Goal: Communication & Community: Connect with others

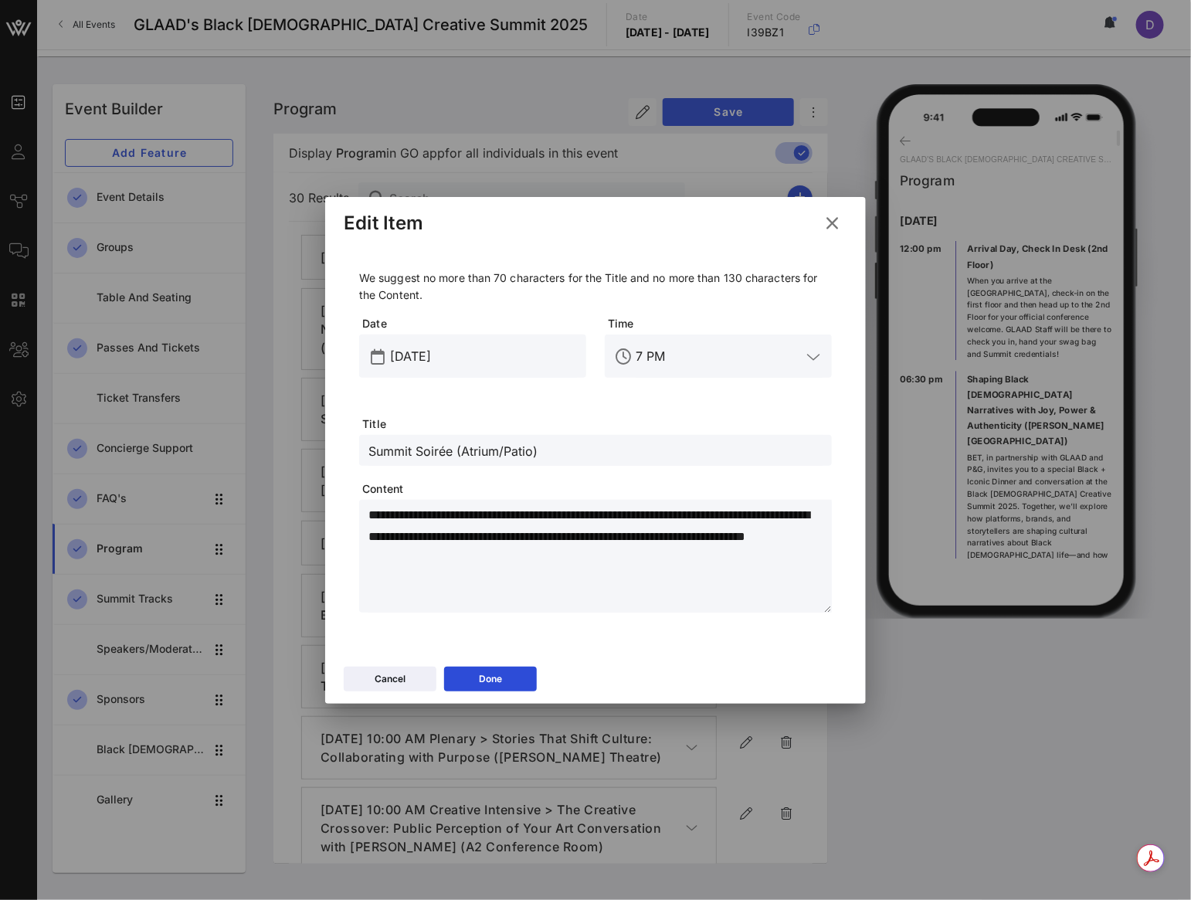
scroll to position [1001, 0]
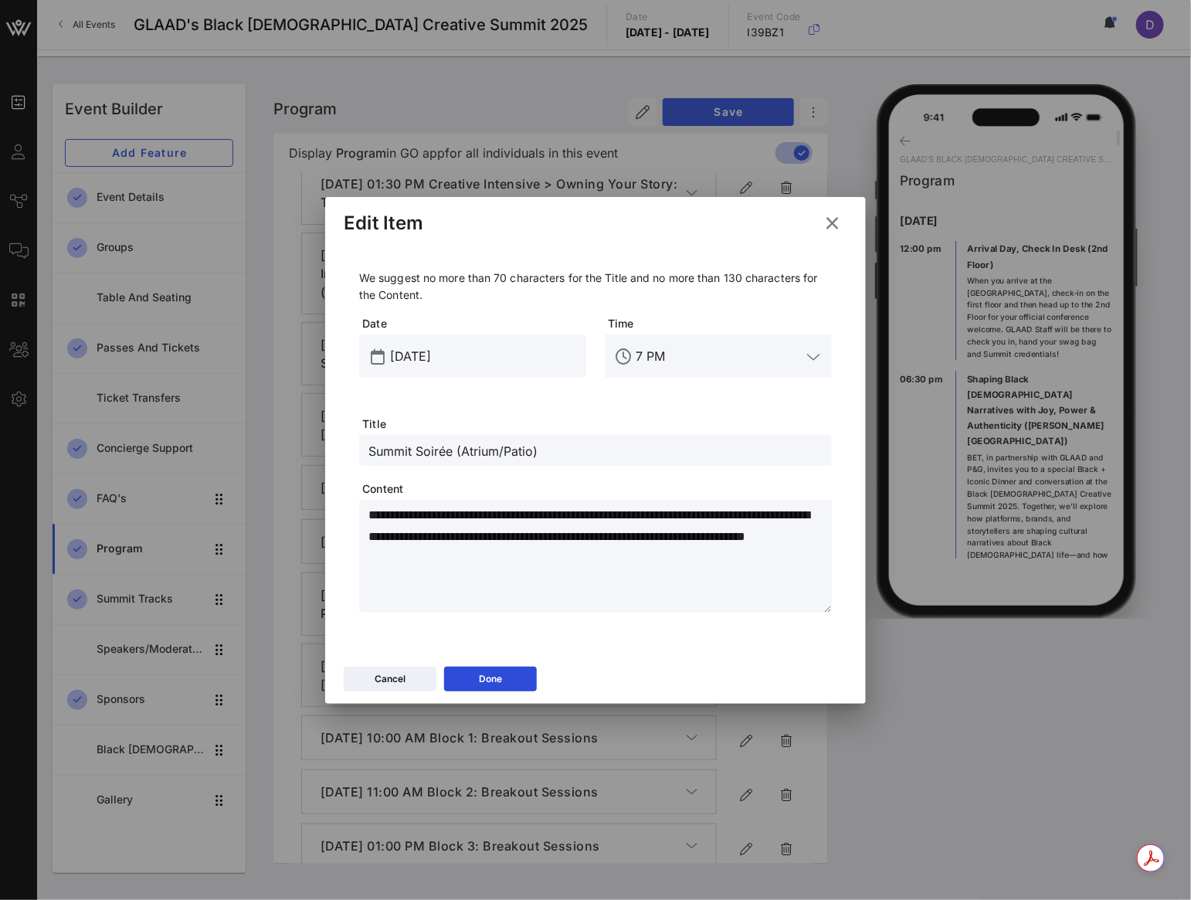
click at [841, 213] on button at bounding box center [832, 223] width 30 height 28
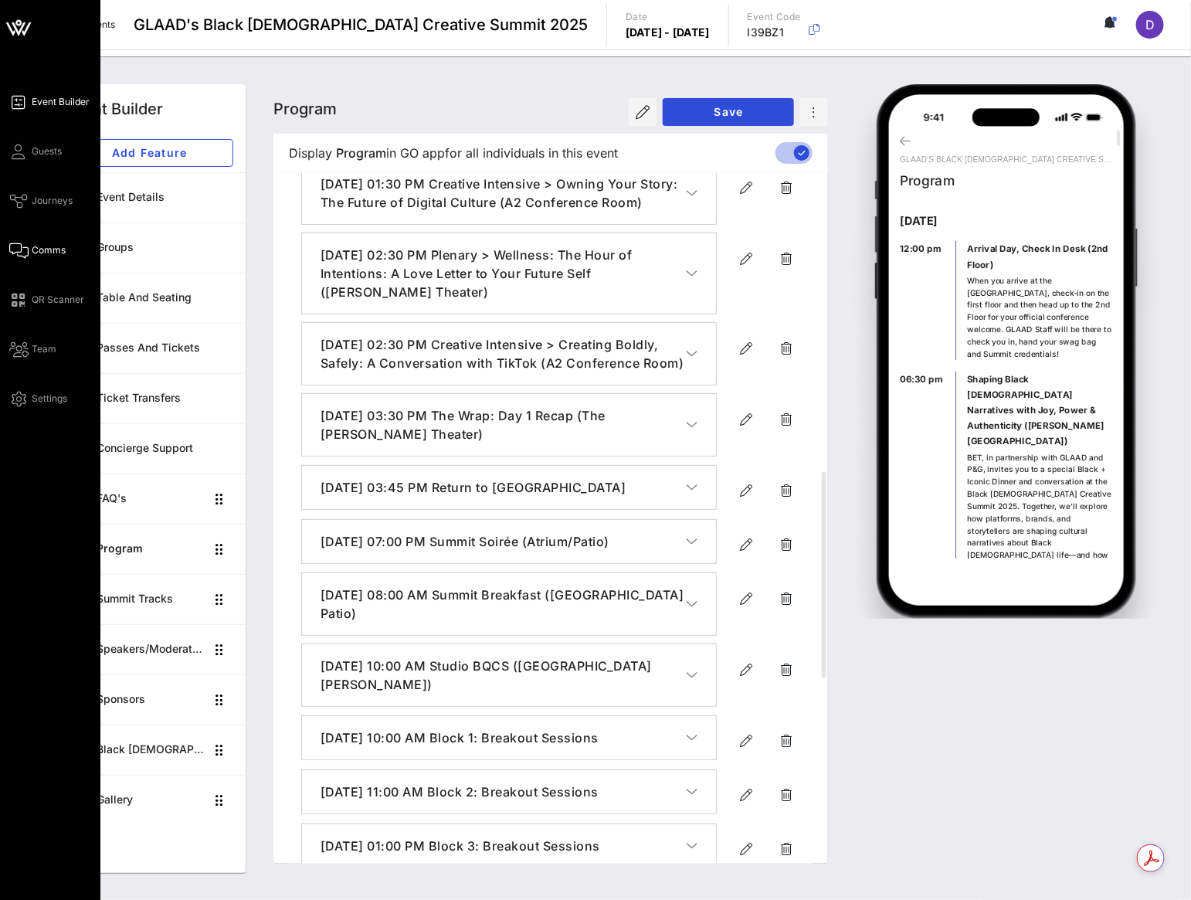
click at [36, 249] on span "Comms" at bounding box center [49, 250] width 34 height 14
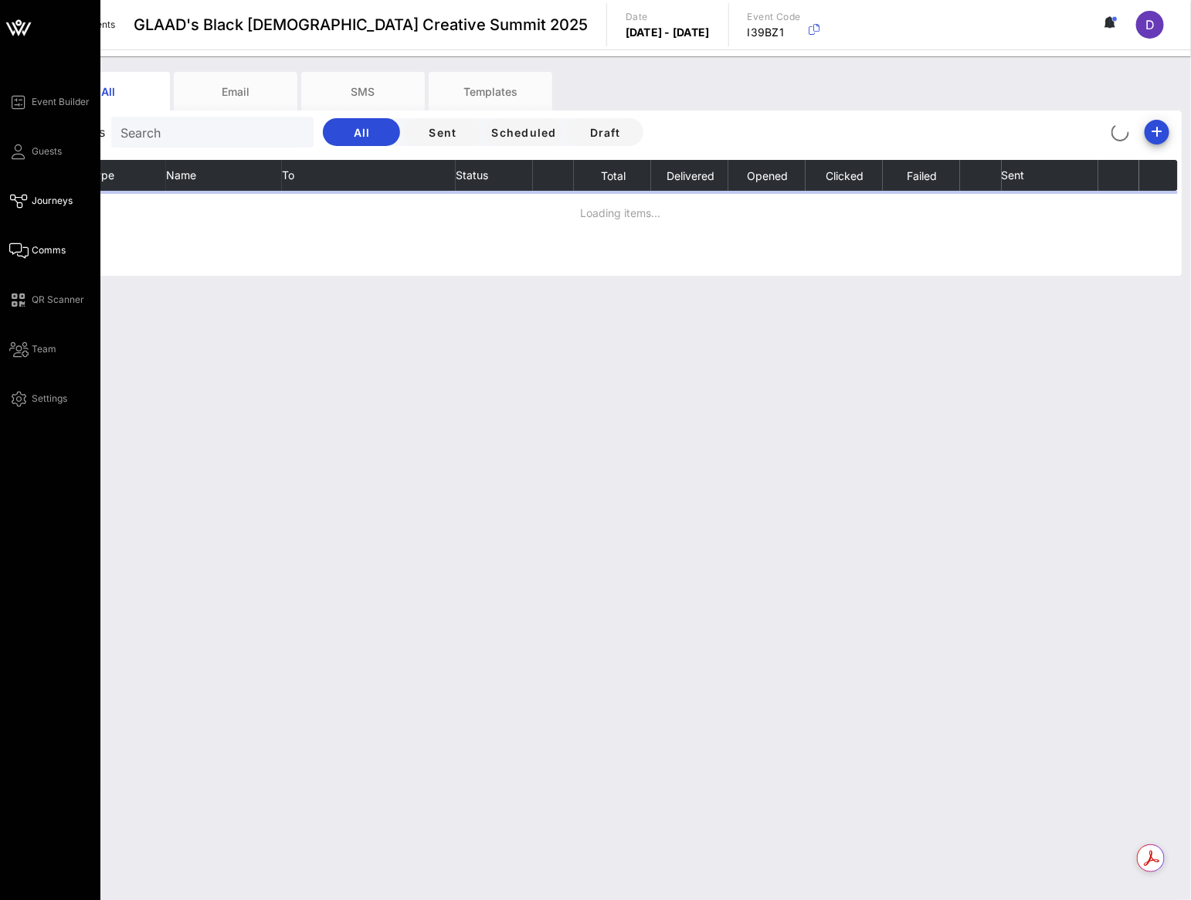
click at [32, 201] on span "Journeys" at bounding box center [52, 201] width 41 height 14
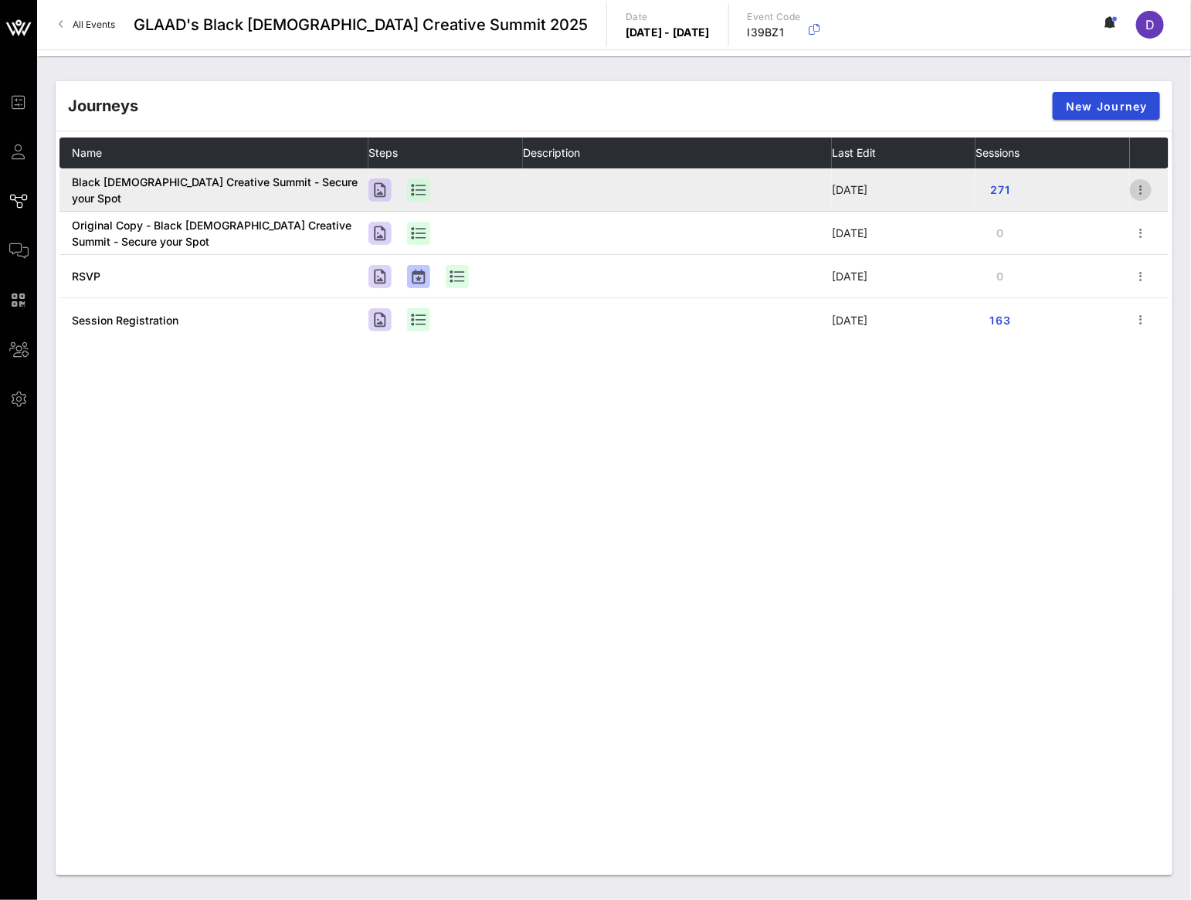
click at [1133, 188] on icon "button" at bounding box center [1140, 190] width 19 height 19
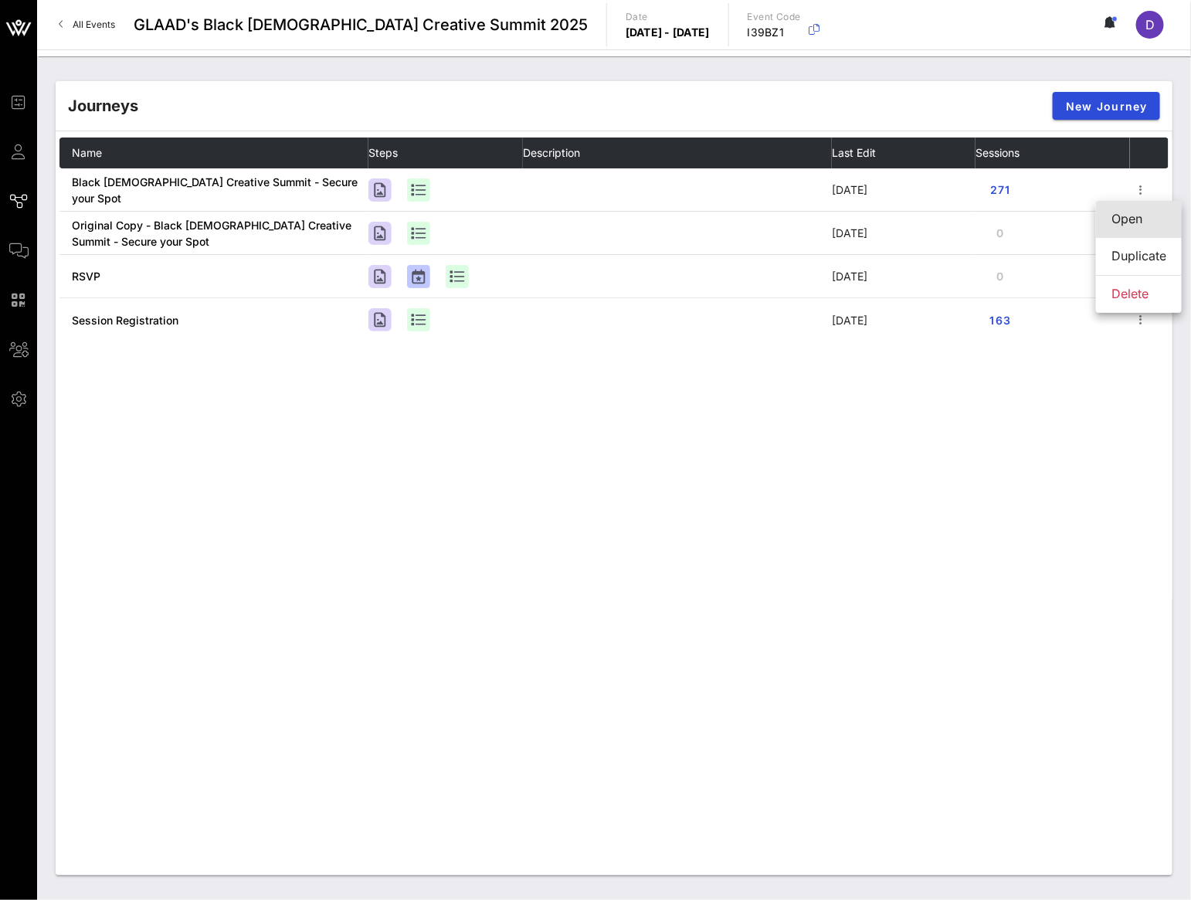
click at [1137, 218] on div "Open" at bounding box center [1138, 219] width 55 height 15
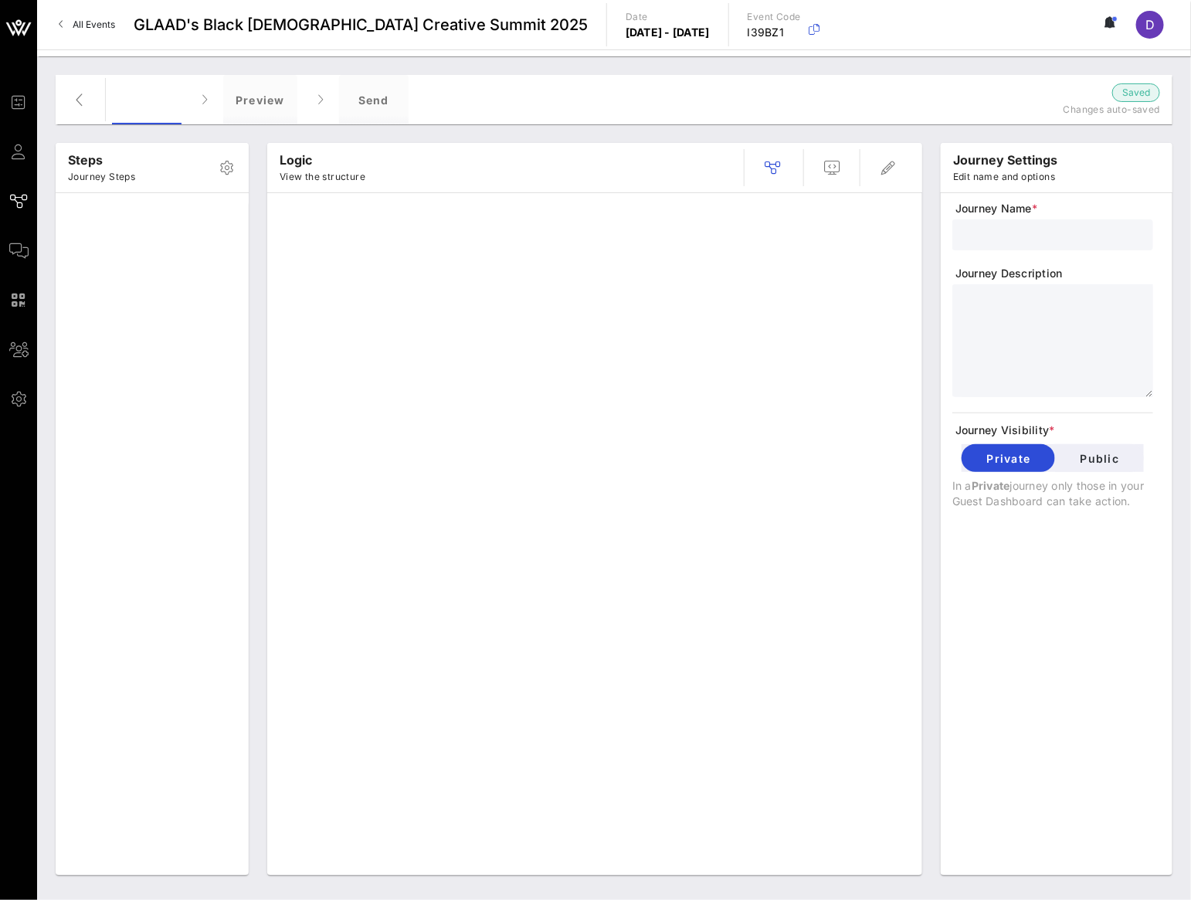
type input "Black [DEMOGRAPHIC_DATA] Creative Summit - Secure your Spot"
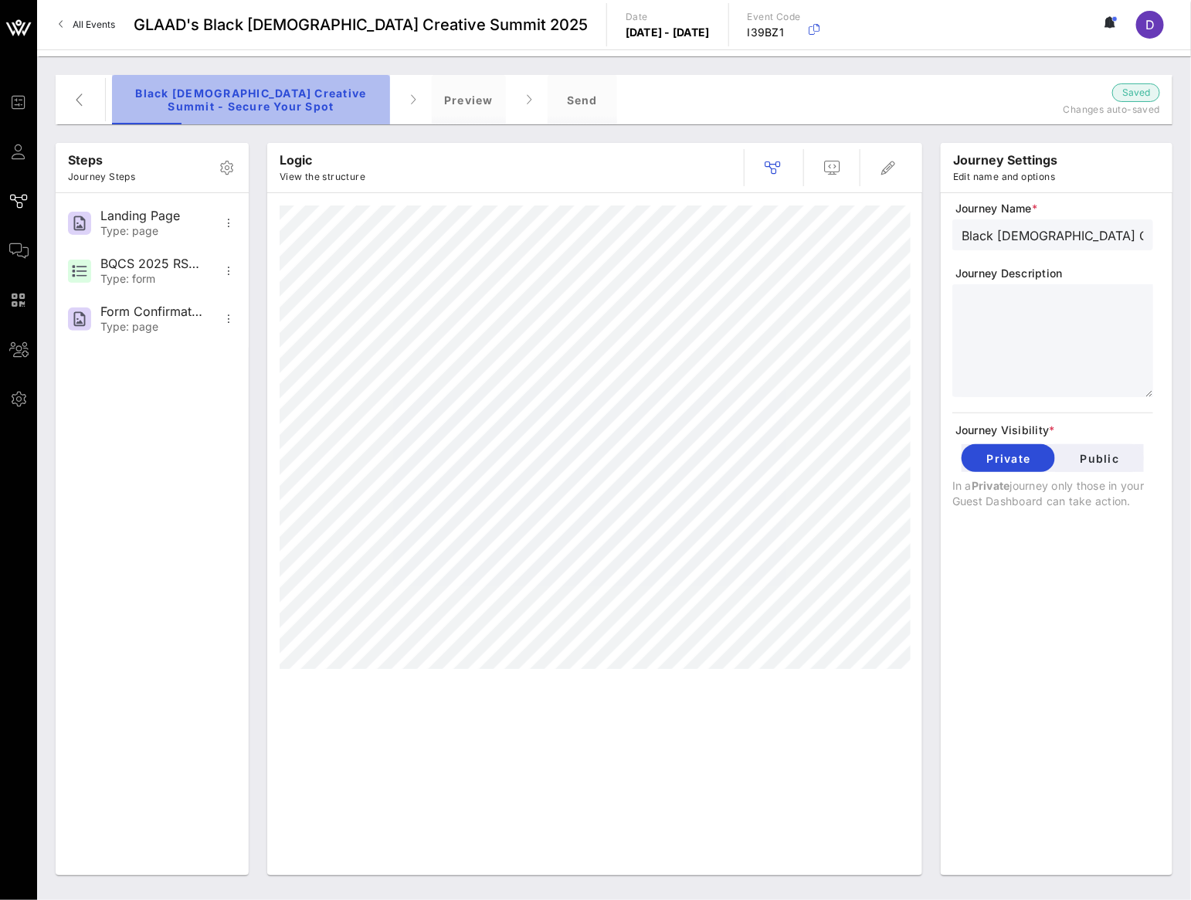
click at [315, 100] on div "Black [DEMOGRAPHIC_DATA] Creative Summit - Secure your Spot" at bounding box center [251, 99] width 278 height 49
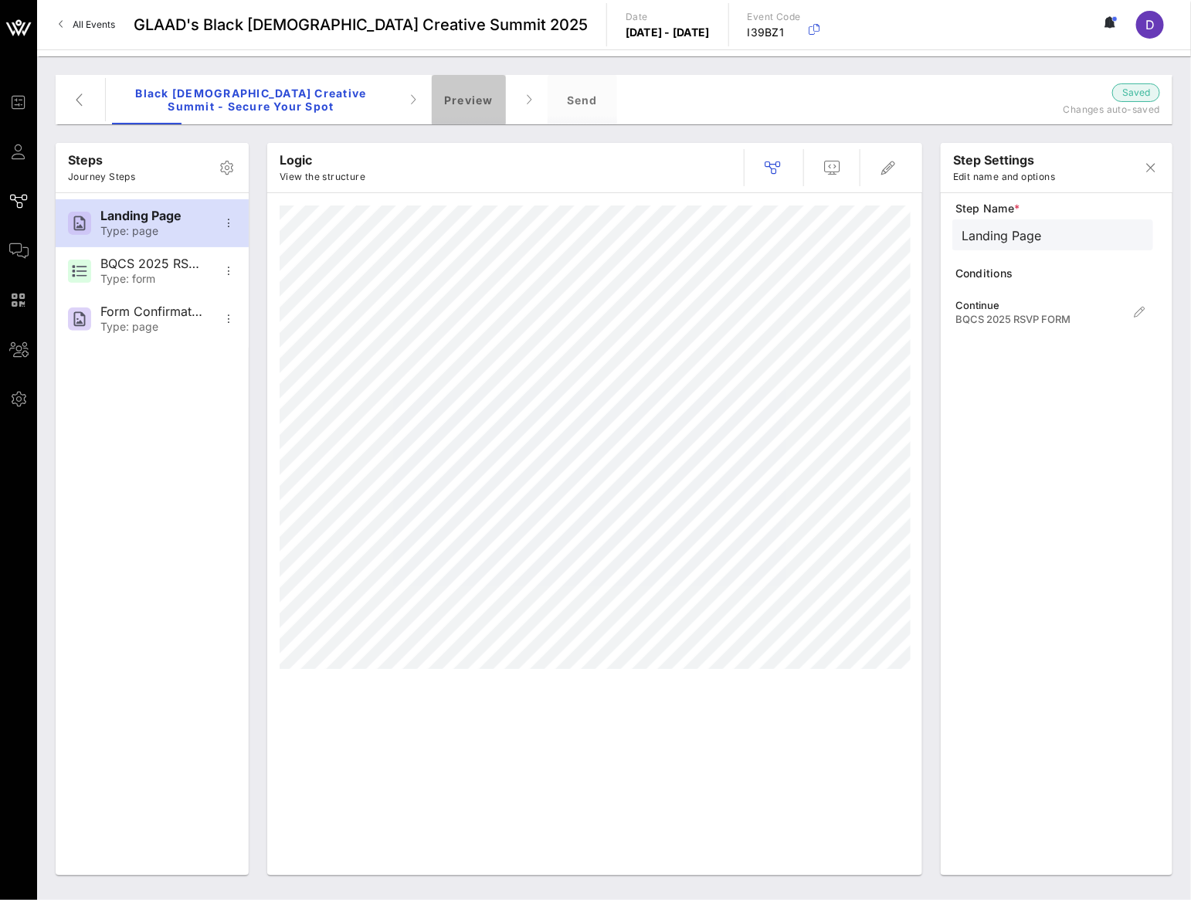
click at [446, 109] on div "Preview" at bounding box center [469, 99] width 74 height 49
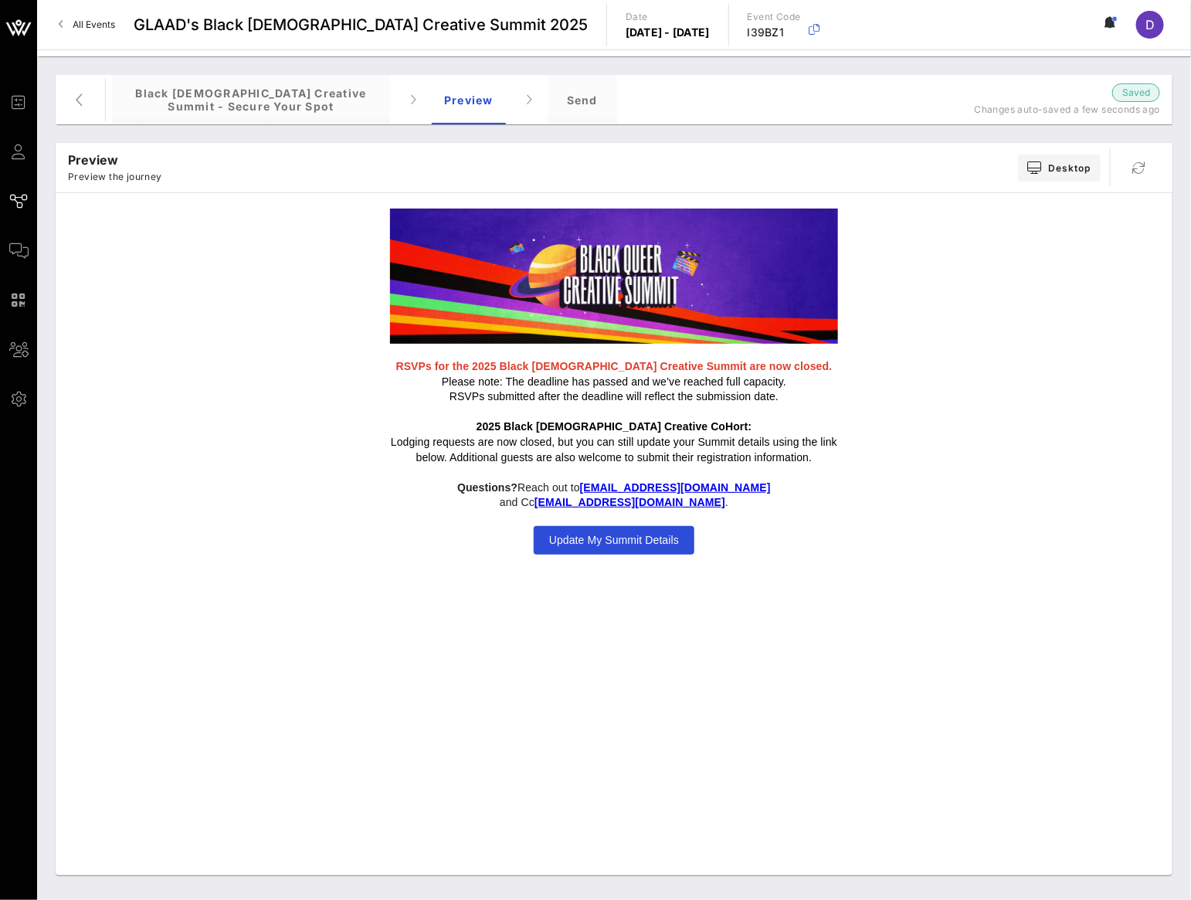
click at [615, 532] on span "Update My Summit Details" at bounding box center [614, 540] width 161 height 29
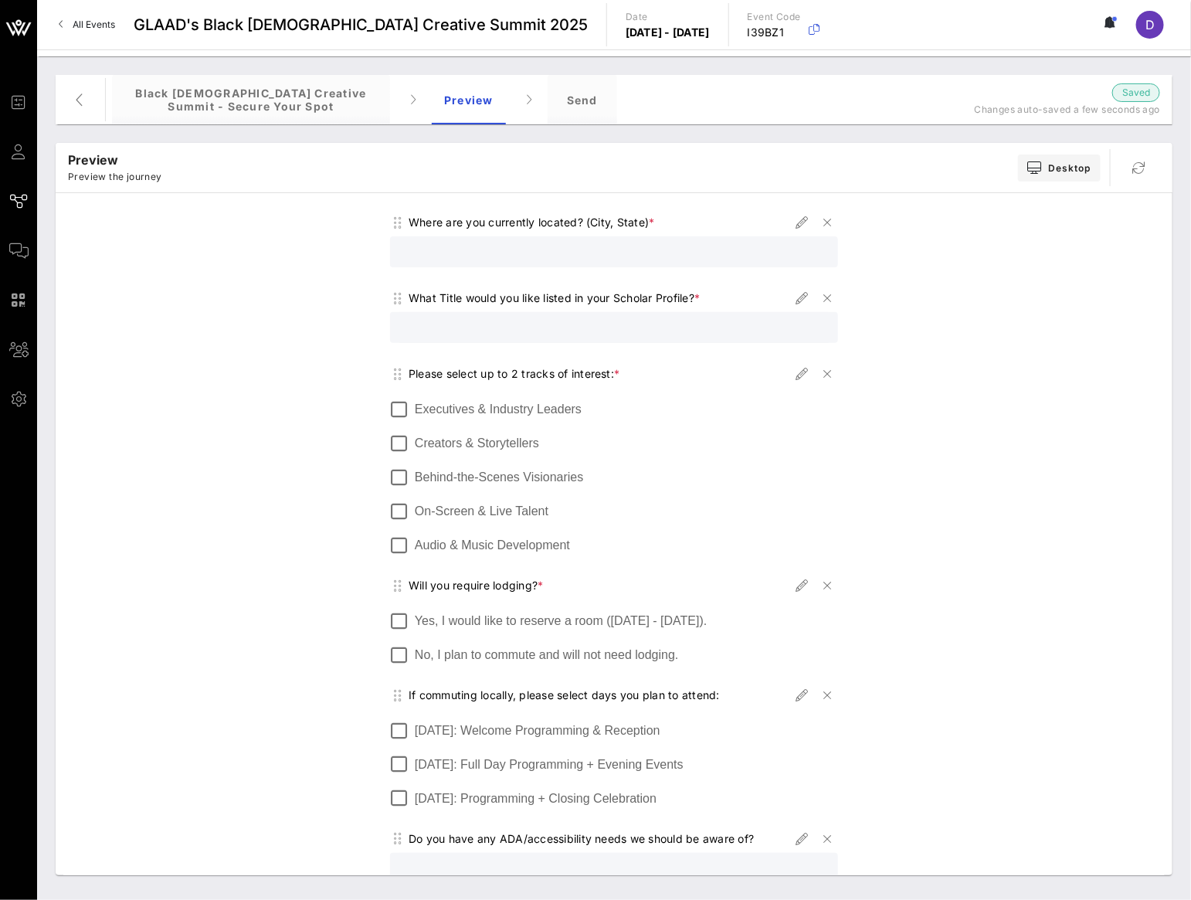
scroll to position [645, 0]
click at [793, 368] on icon "button" at bounding box center [802, 372] width 19 height 19
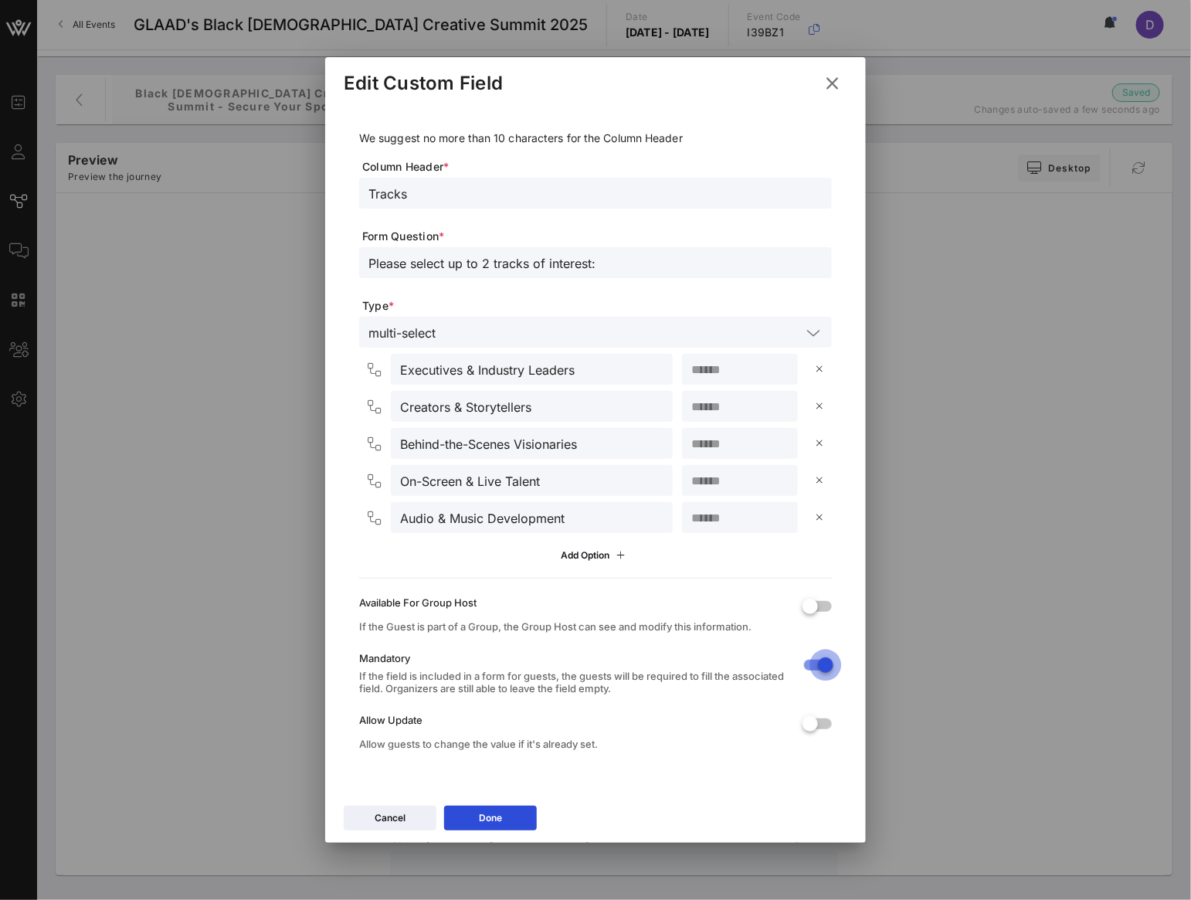
click at [814, 669] on div at bounding box center [825, 665] width 26 height 26
click at [829, 83] on icon at bounding box center [832, 83] width 24 height 22
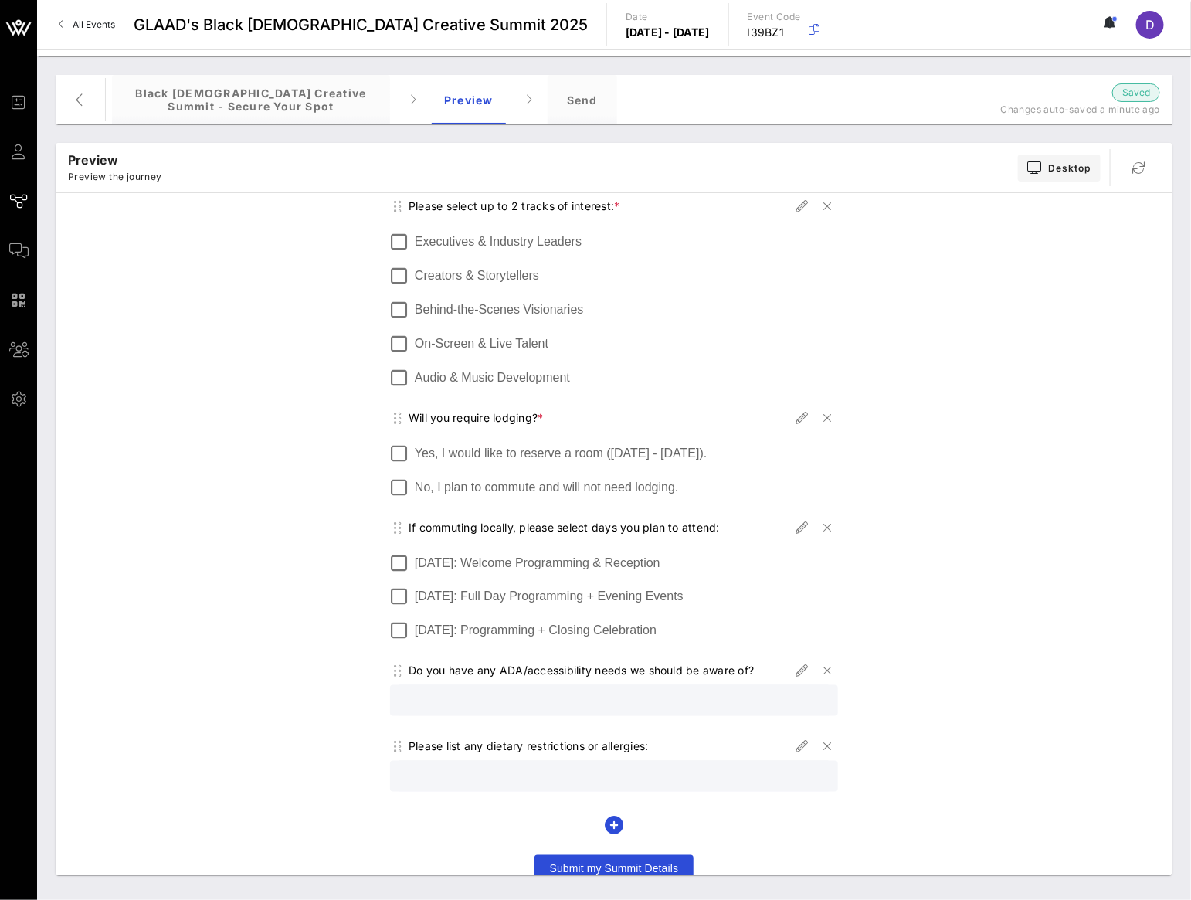
scroll to position [826, 0]
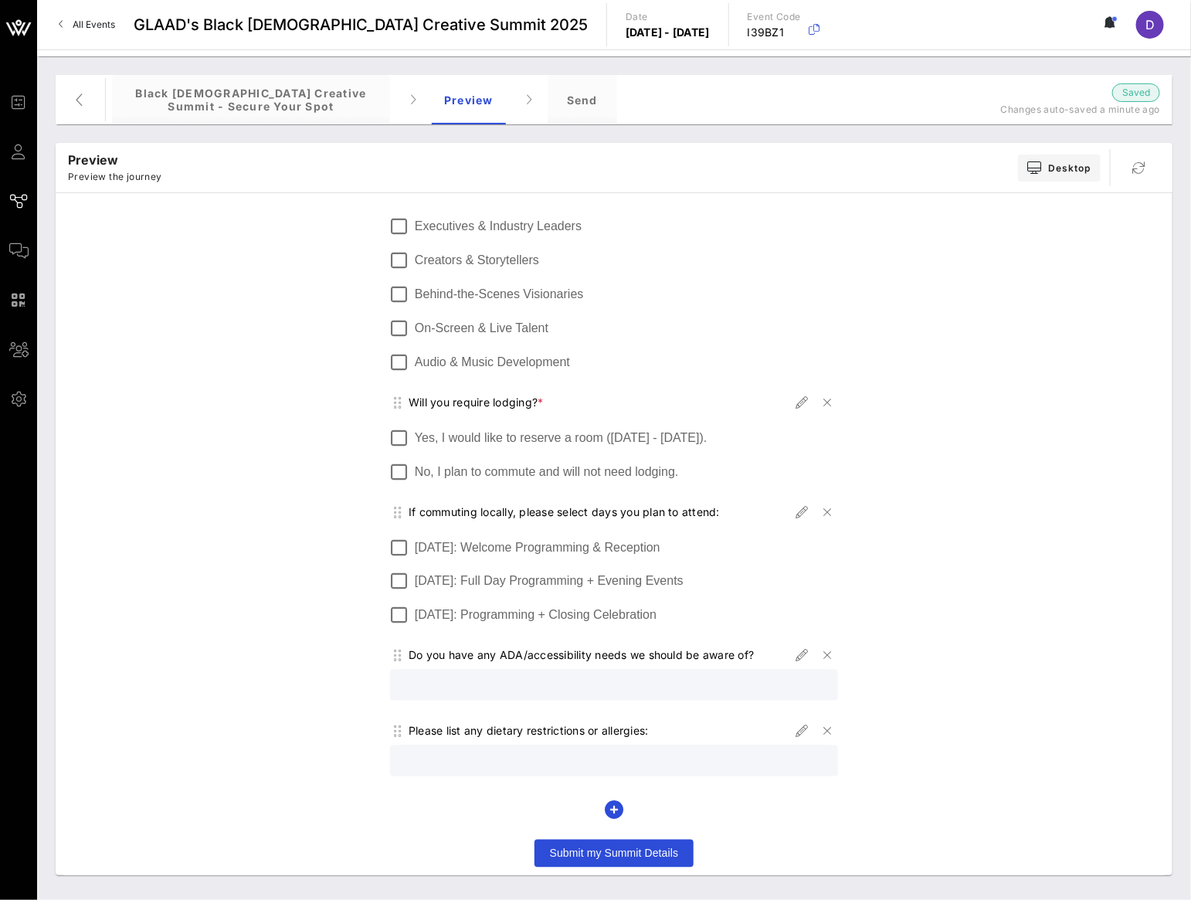
click at [618, 851] on span "Submit my Summit Details" at bounding box center [614, 853] width 129 height 12
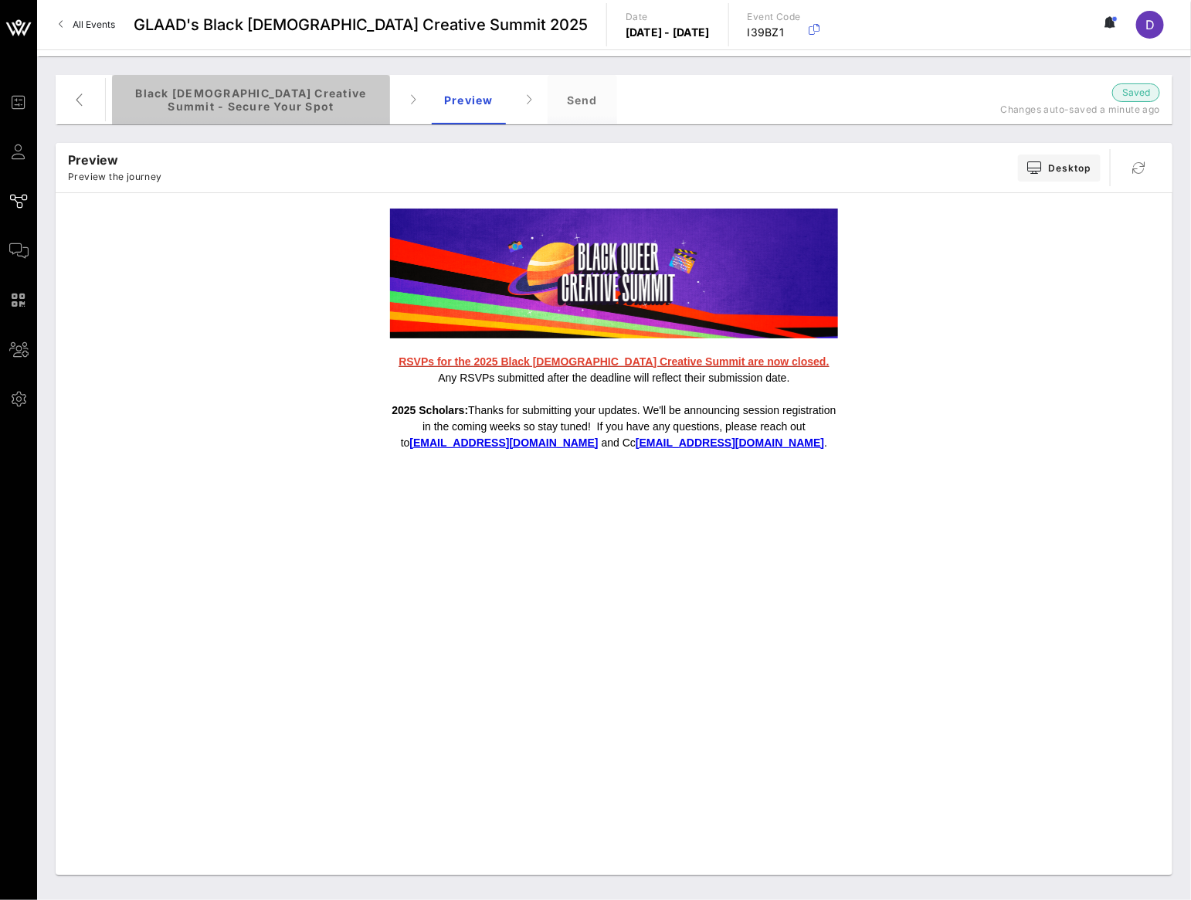
click at [335, 97] on div "Black [DEMOGRAPHIC_DATA] Creative Summit - Secure your Spot" at bounding box center [251, 99] width 278 height 49
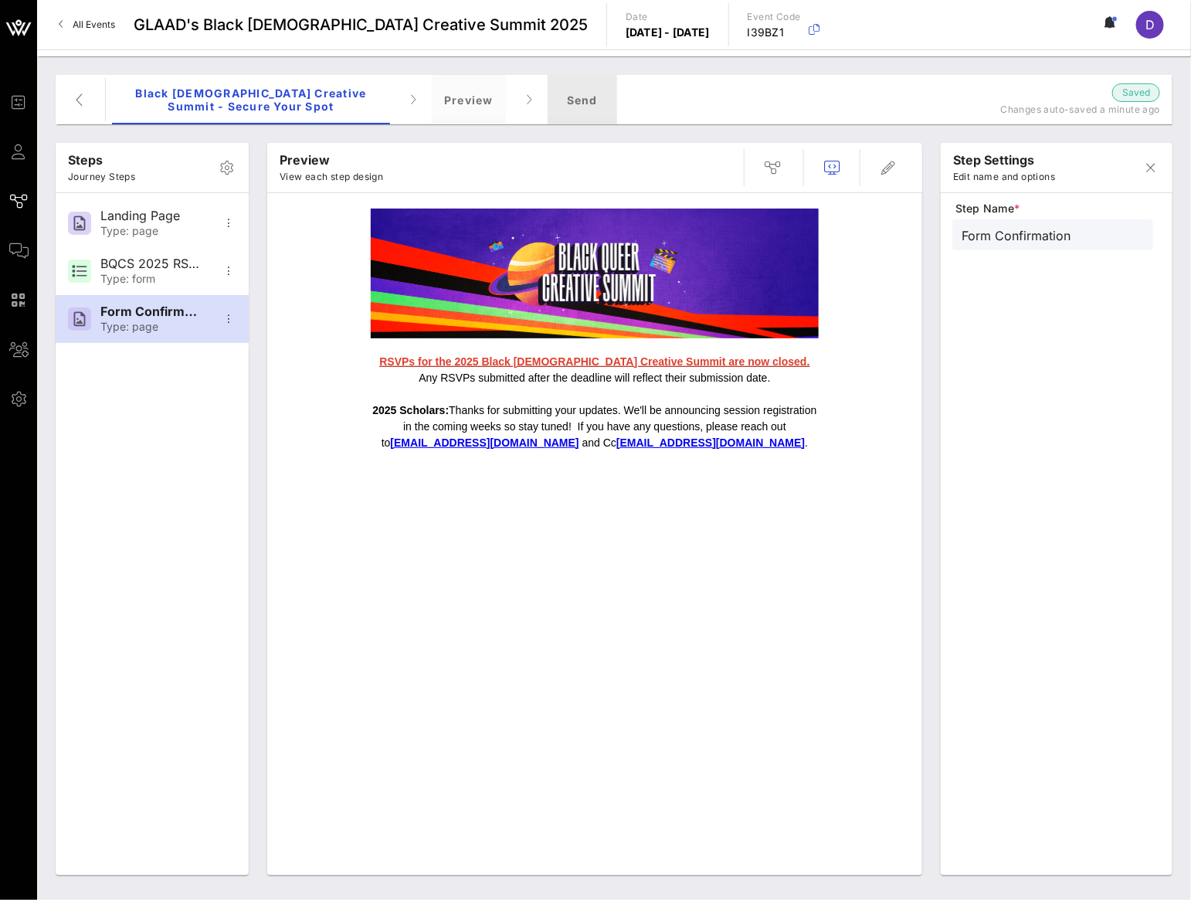
click at [575, 103] on div "Send" at bounding box center [581, 99] width 69 height 49
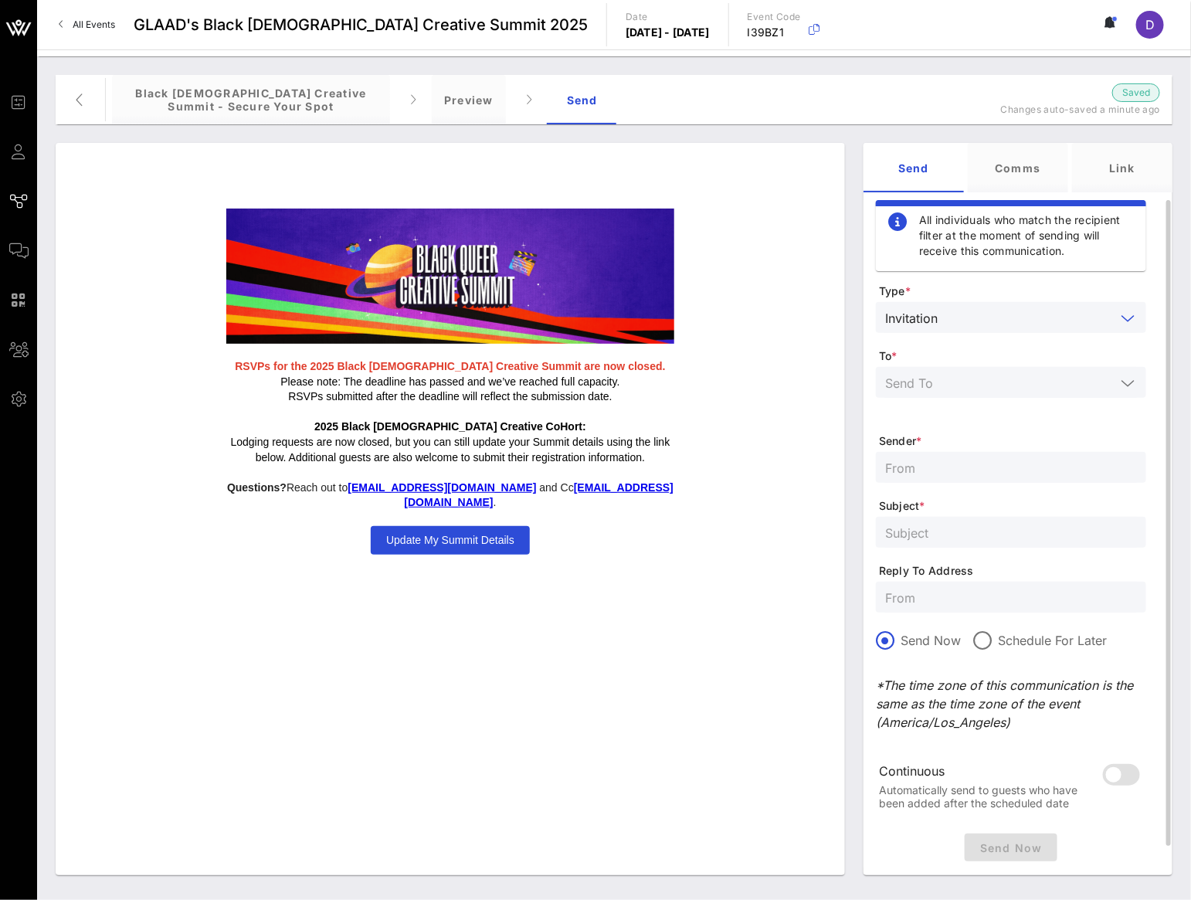
click at [995, 314] on input "text" at bounding box center [1029, 317] width 171 height 20
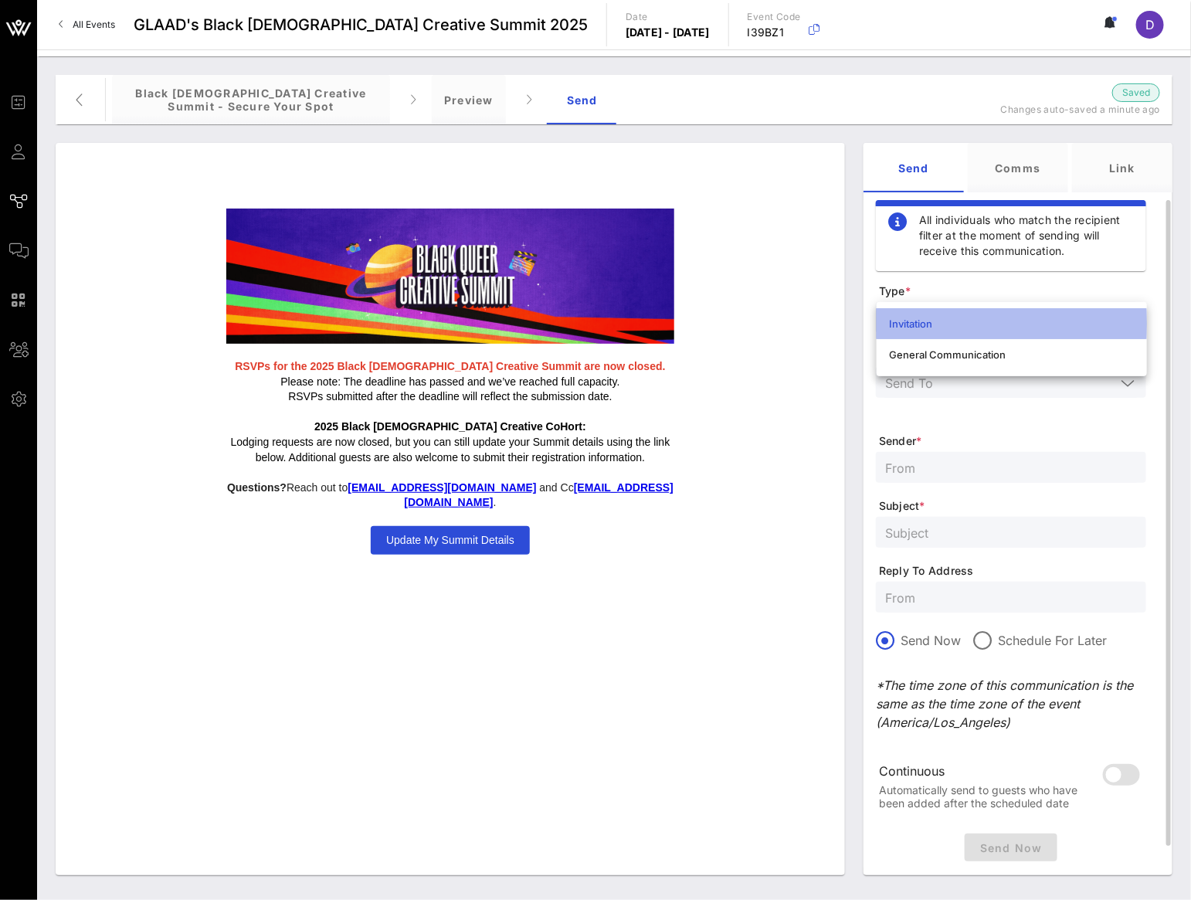
click at [995, 314] on div "Invitation" at bounding box center [1012, 323] width 246 height 25
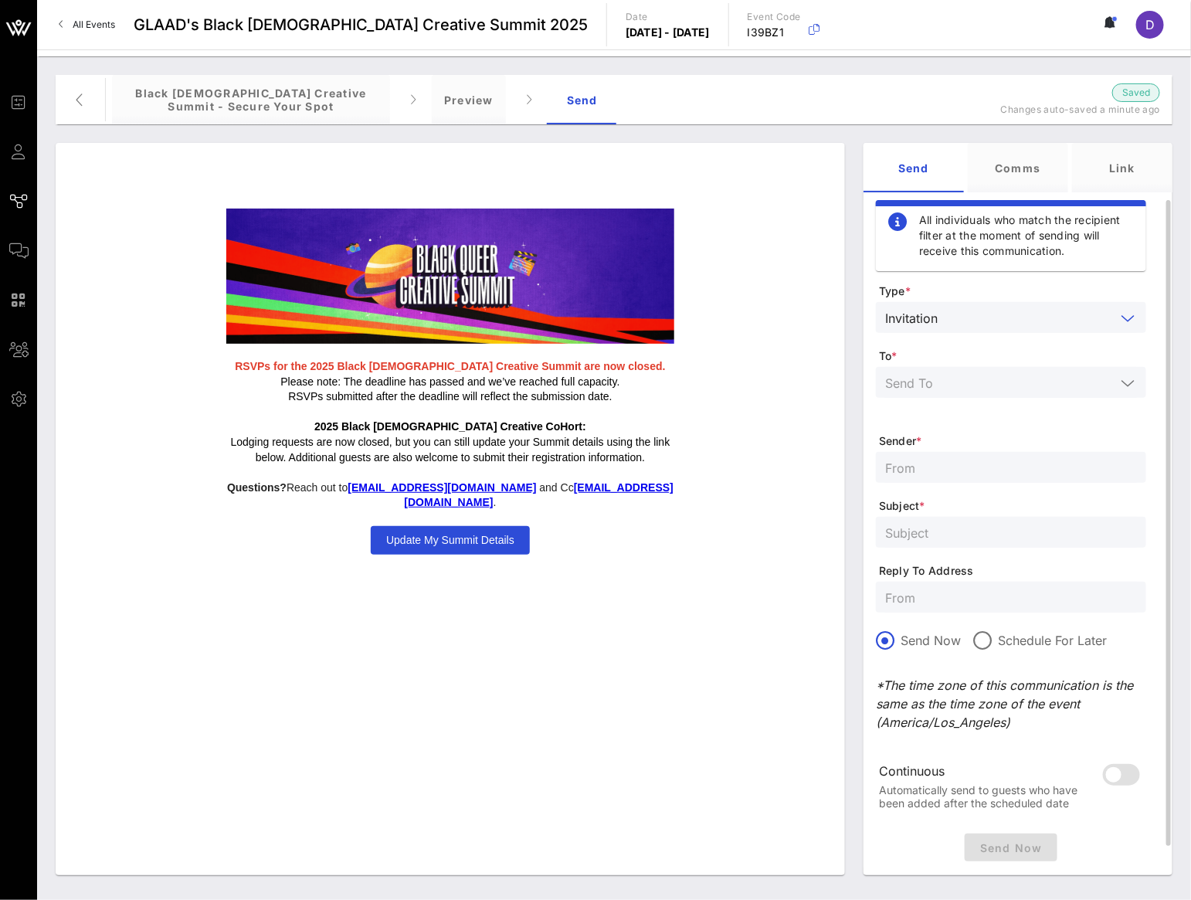
click at [996, 369] on div at bounding box center [1011, 382] width 252 height 31
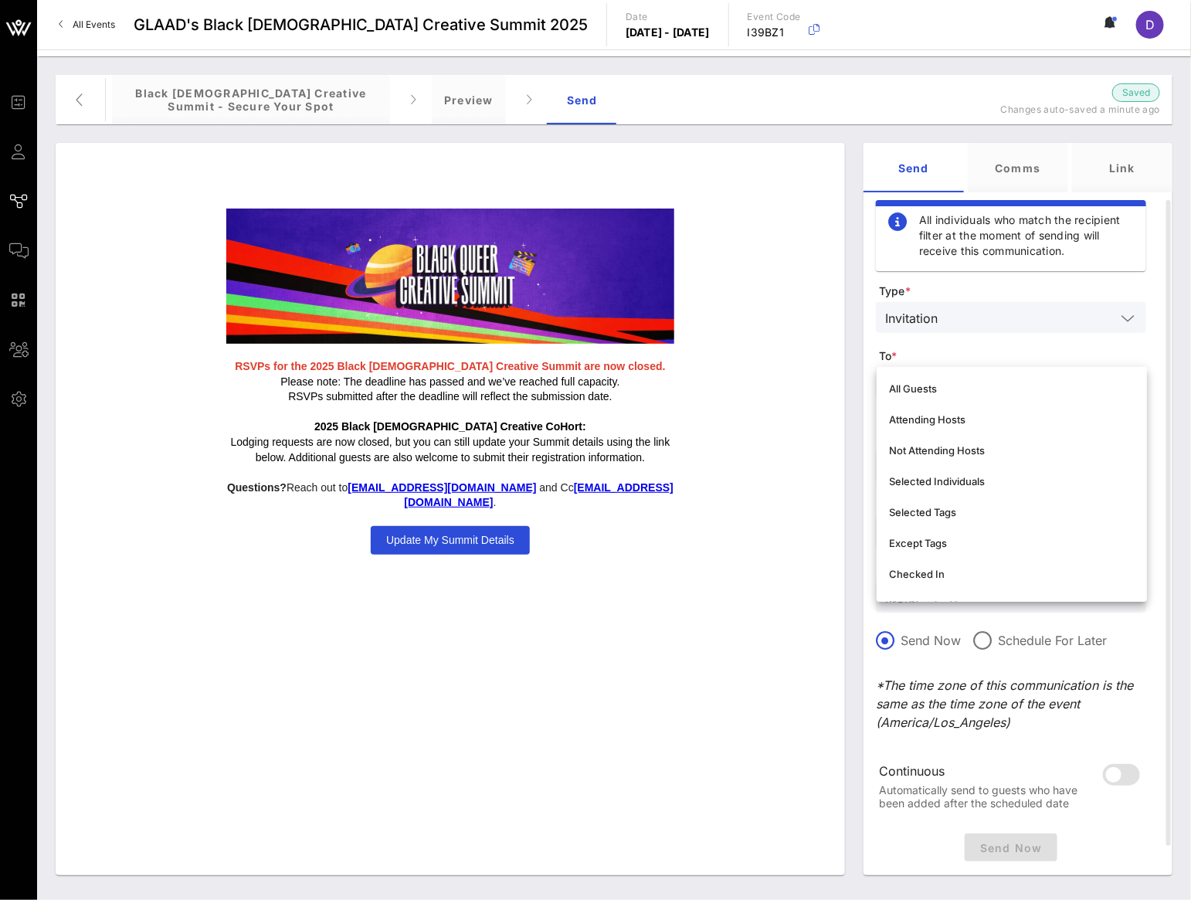
click at [811, 307] on div "RSVPs for the 2025 Black [DEMOGRAPHIC_DATA] Creative Summit are now closed. Ple…" at bounding box center [450, 381] width 774 height 361
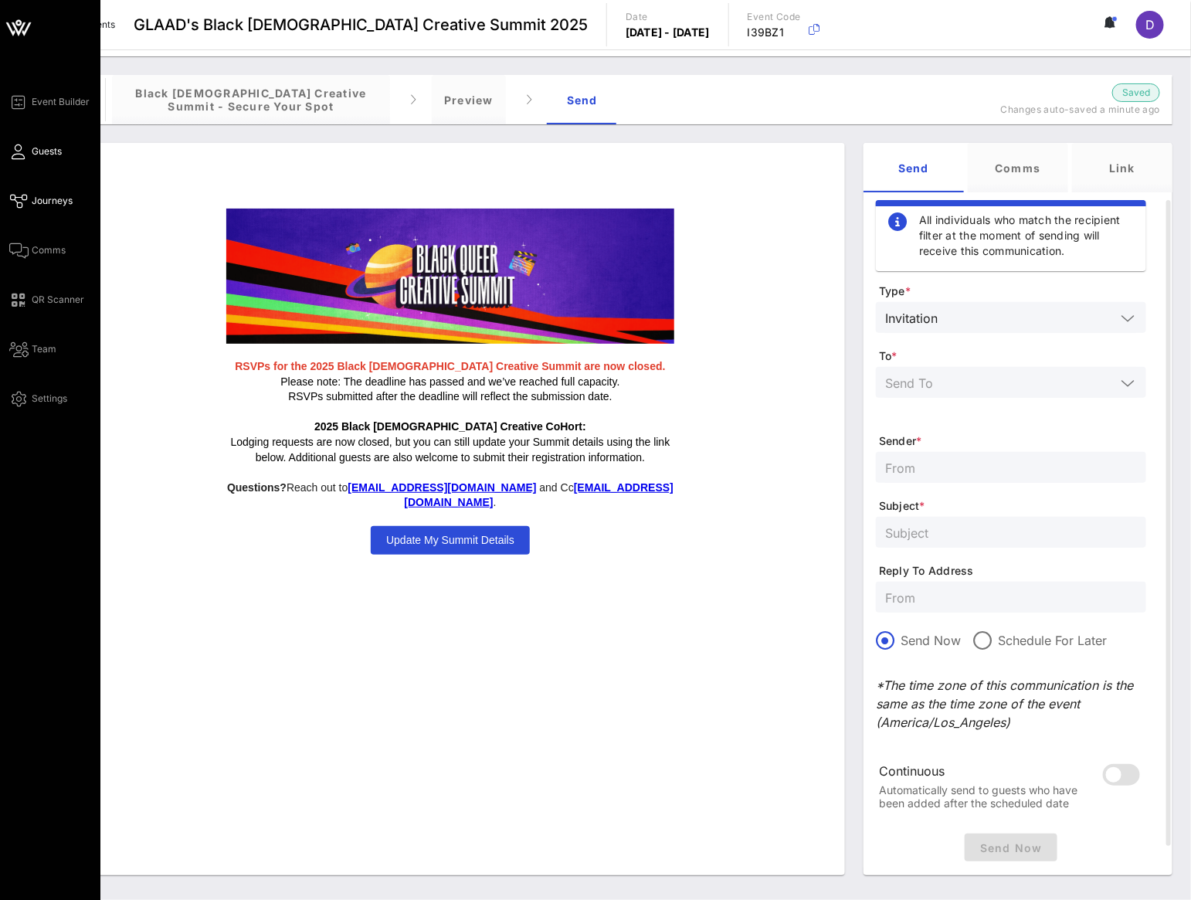
click at [18, 153] on icon at bounding box center [18, 152] width 19 height 2
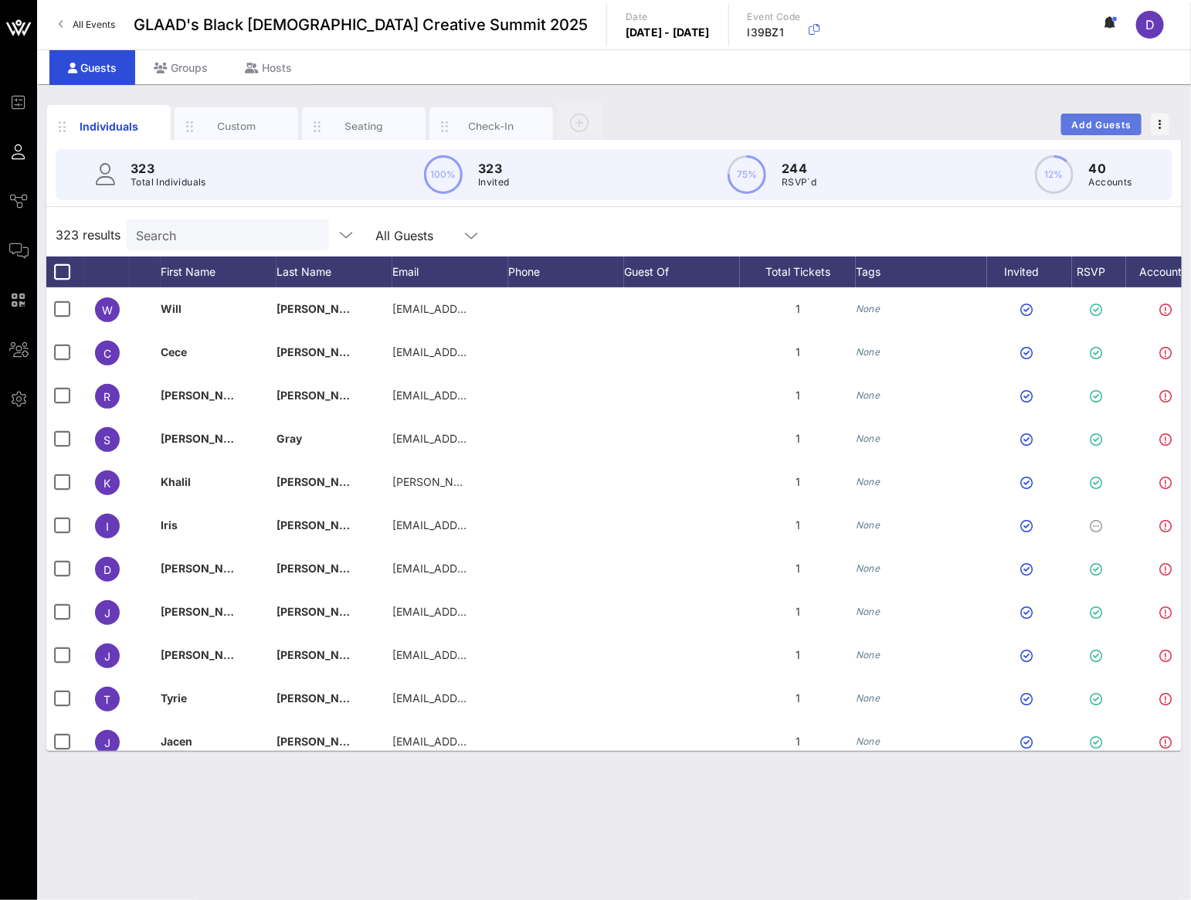
click at [1086, 120] on span "Add Guests" at bounding box center [1101, 125] width 61 height 12
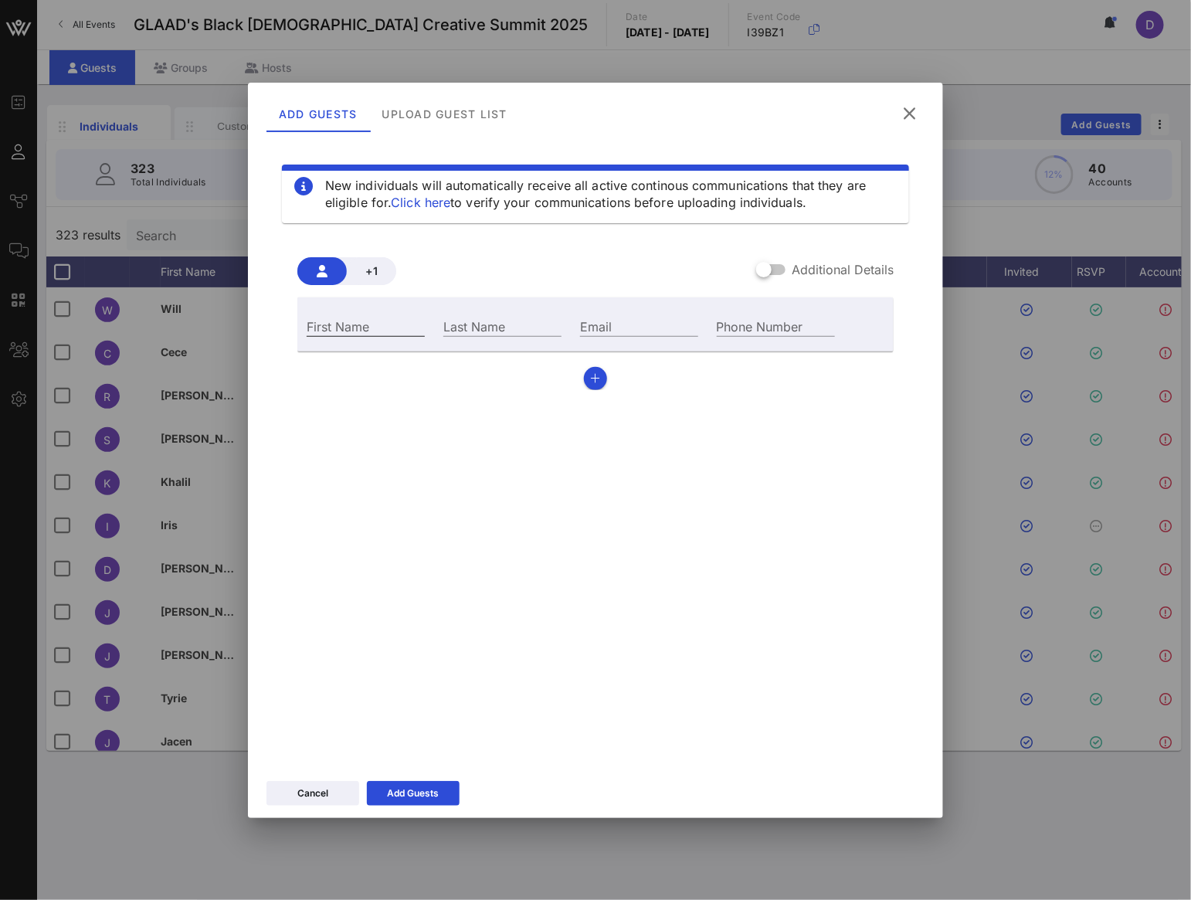
click at [408, 333] on input "First Name" at bounding box center [366, 326] width 118 height 20
type input "Junior"
click at [473, 327] on input "[PERSON_NAME]" at bounding box center [502, 326] width 118 height 20
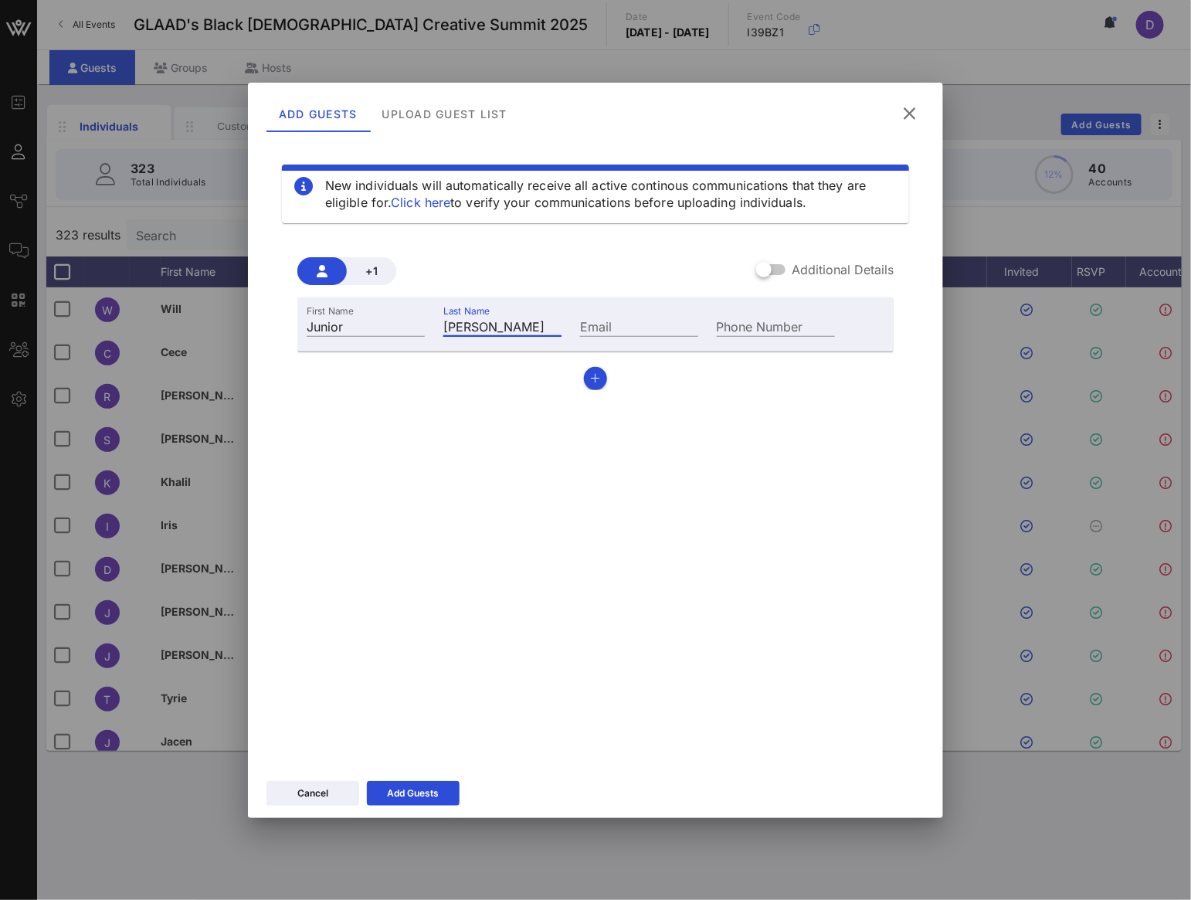
paste input "text"
type input "[PERSON_NAME]"
click at [630, 317] on input "Email" at bounding box center [639, 326] width 118 height 20
paste input "[EMAIL_ADDRESS][DOMAIN_NAME]"
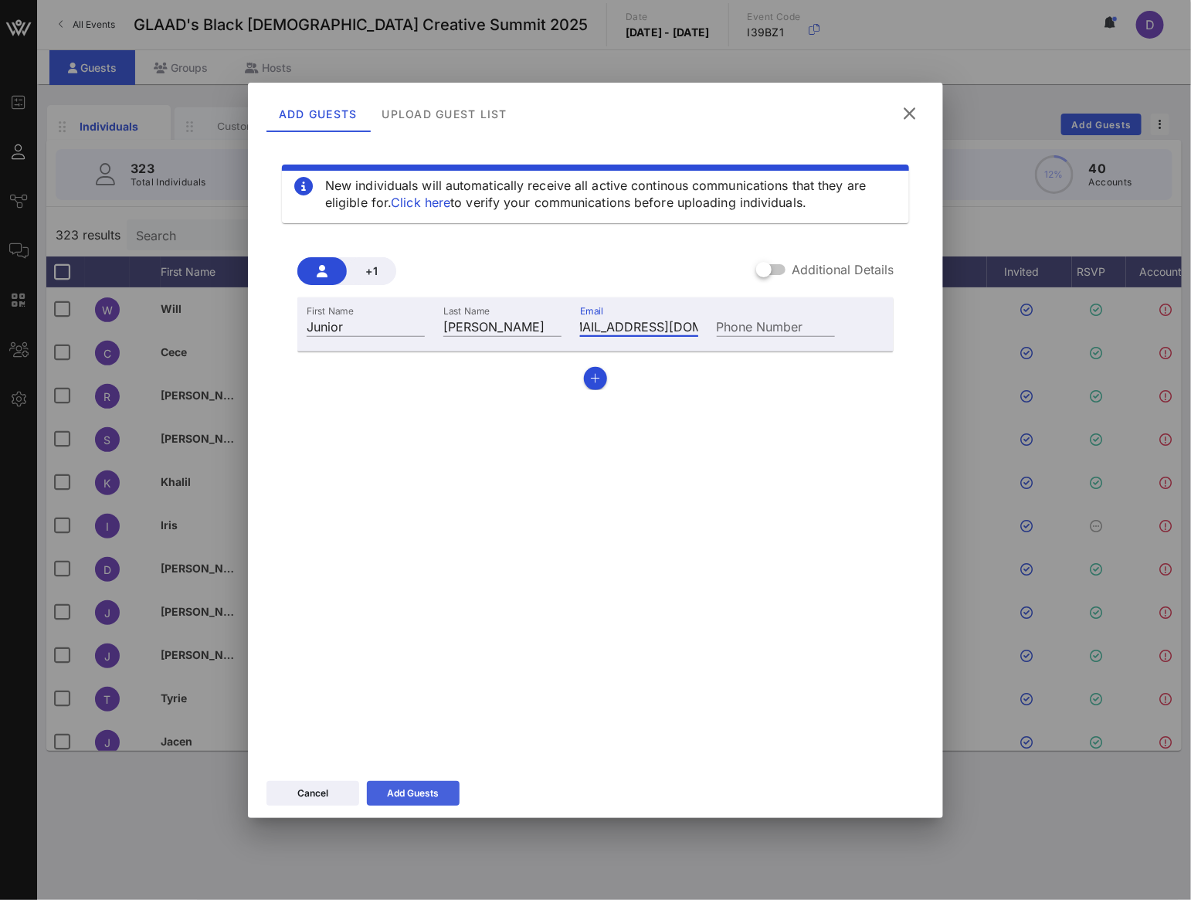
type input "[EMAIL_ADDRESS][DOMAIN_NAME]"
click at [402, 792] on div "Add Guests" at bounding box center [414, 792] width 52 height 15
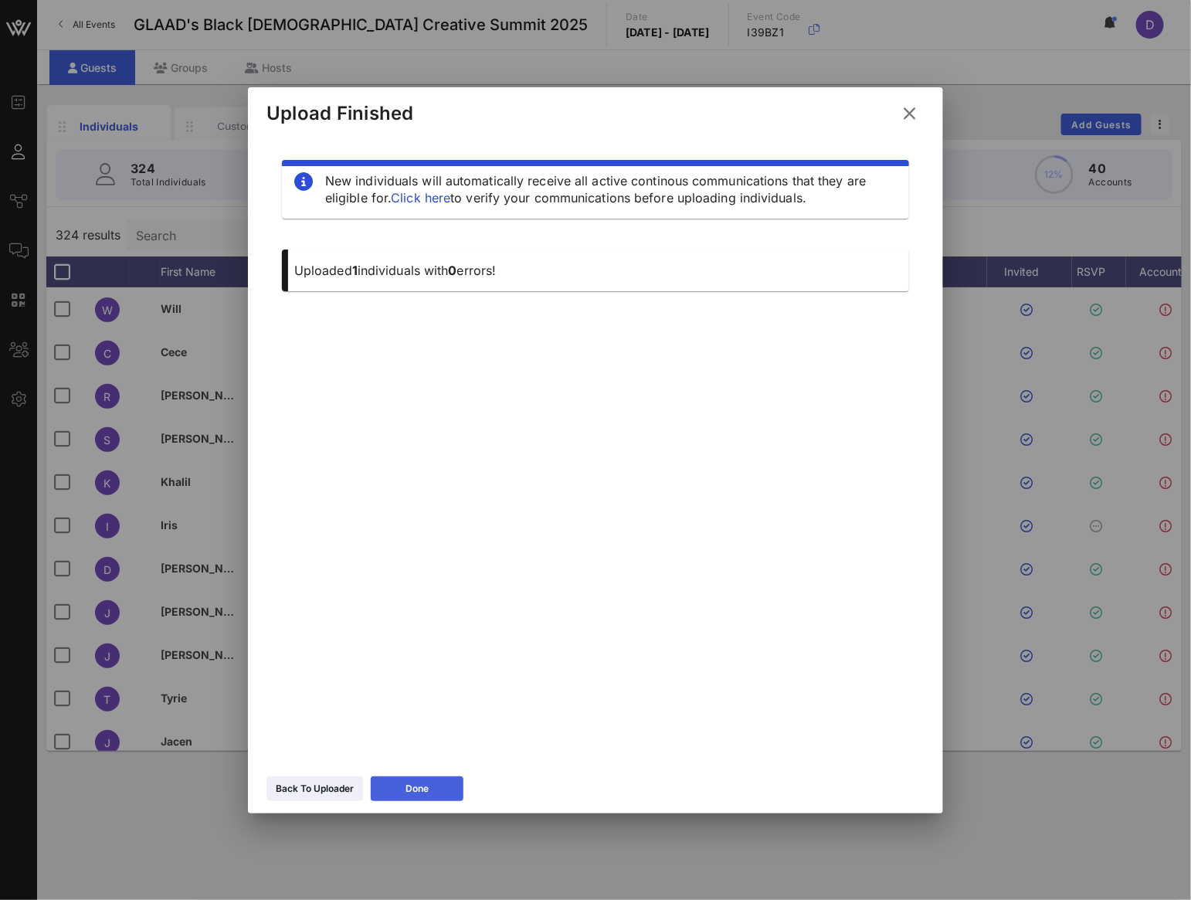
click at [423, 781] on div "Done" at bounding box center [416, 788] width 23 height 15
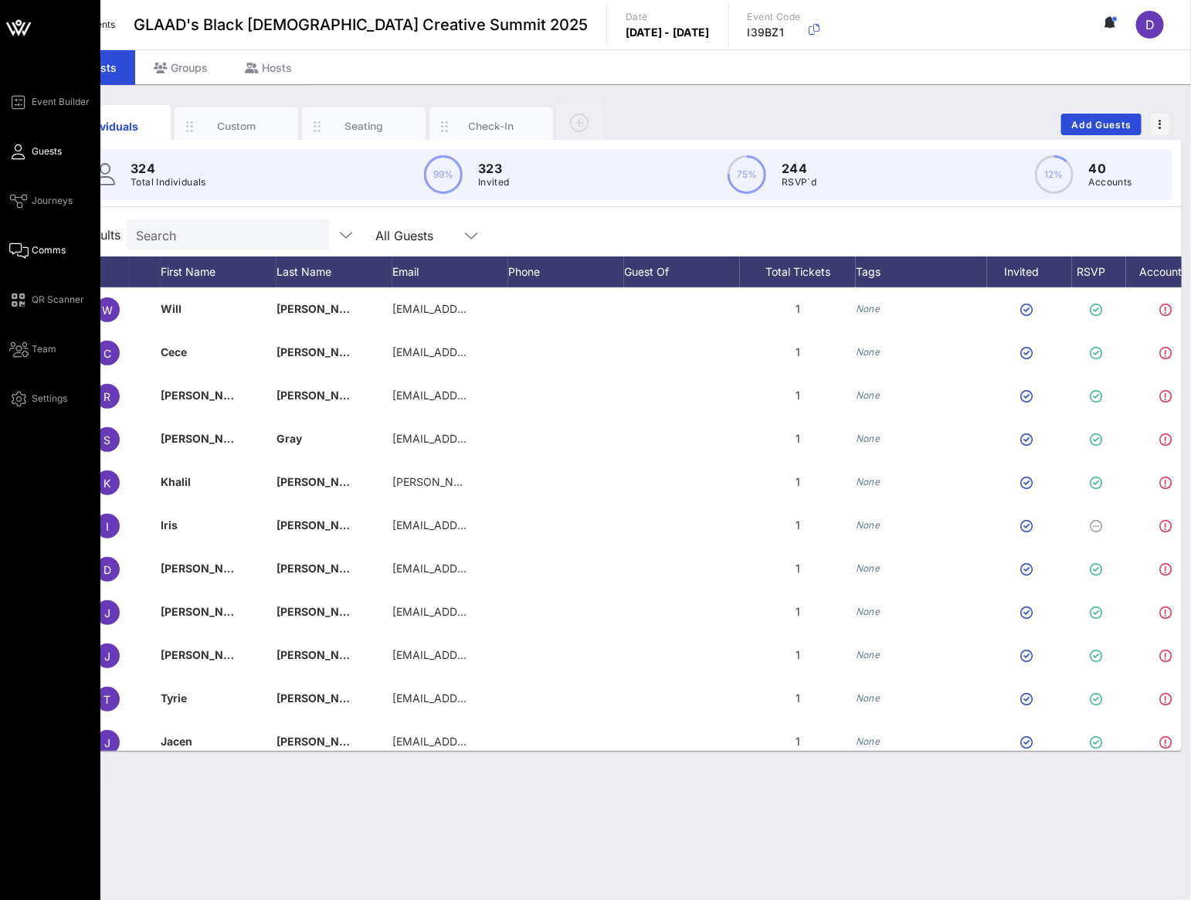
click at [20, 249] on icon at bounding box center [18, 250] width 19 height 2
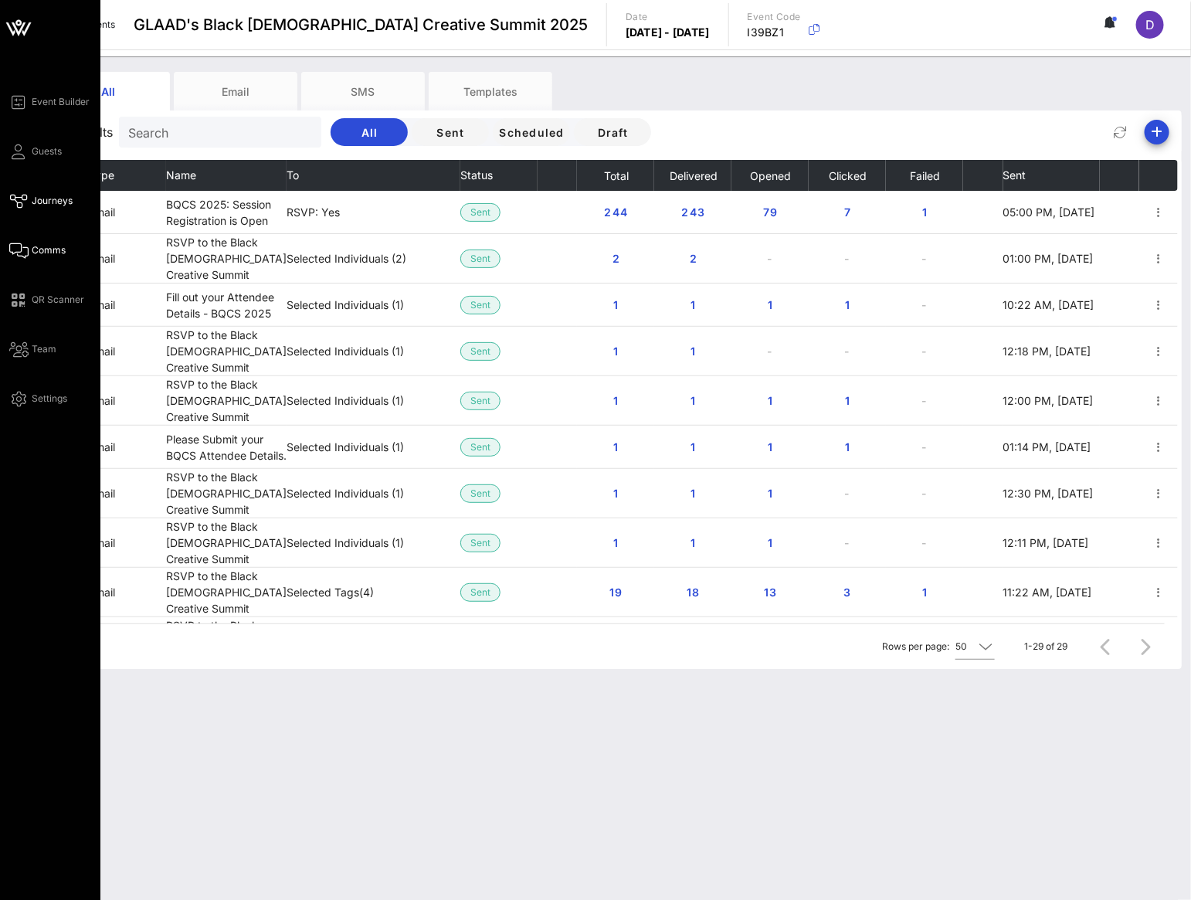
click at [23, 192] on link "Journeys" at bounding box center [40, 201] width 63 height 19
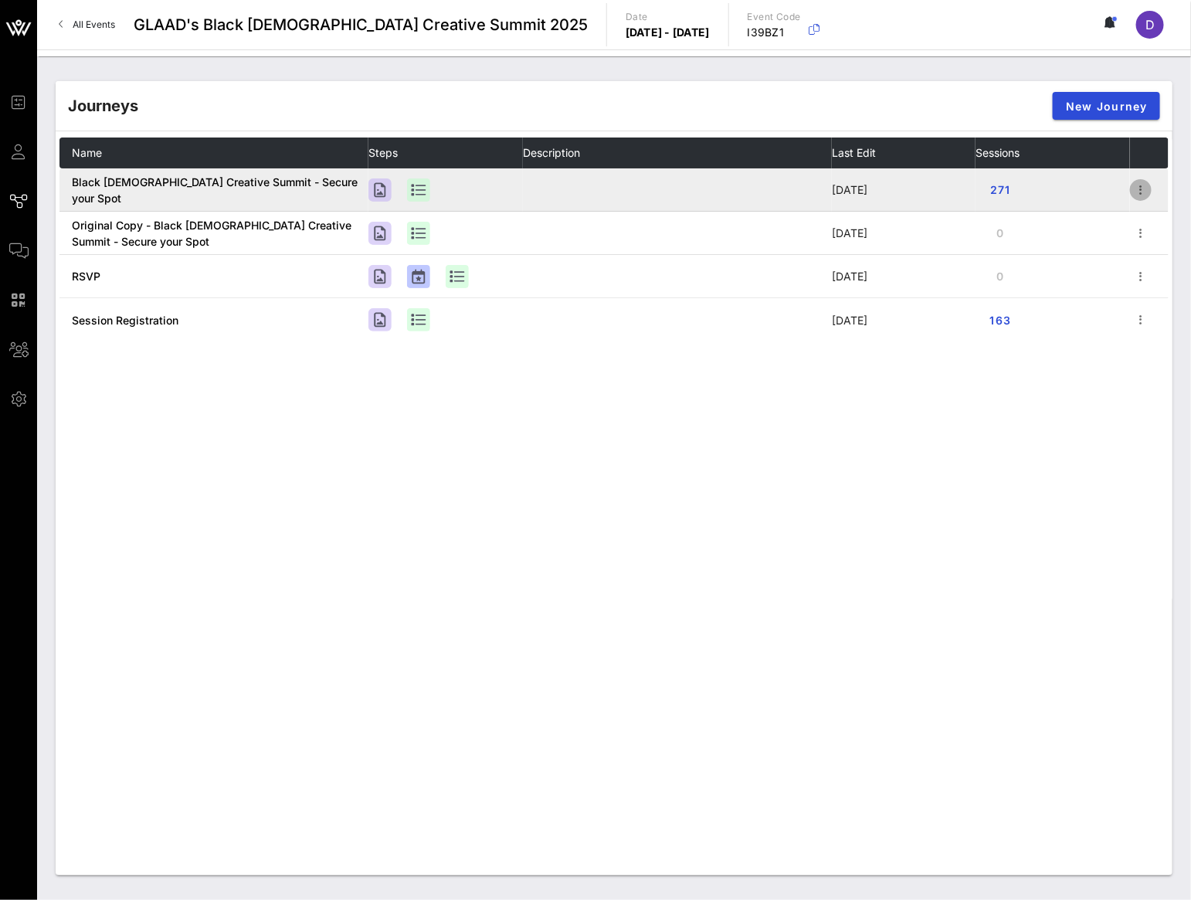
click at [1140, 192] on icon "button" at bounding box center [1140, 190] width 19 height 19
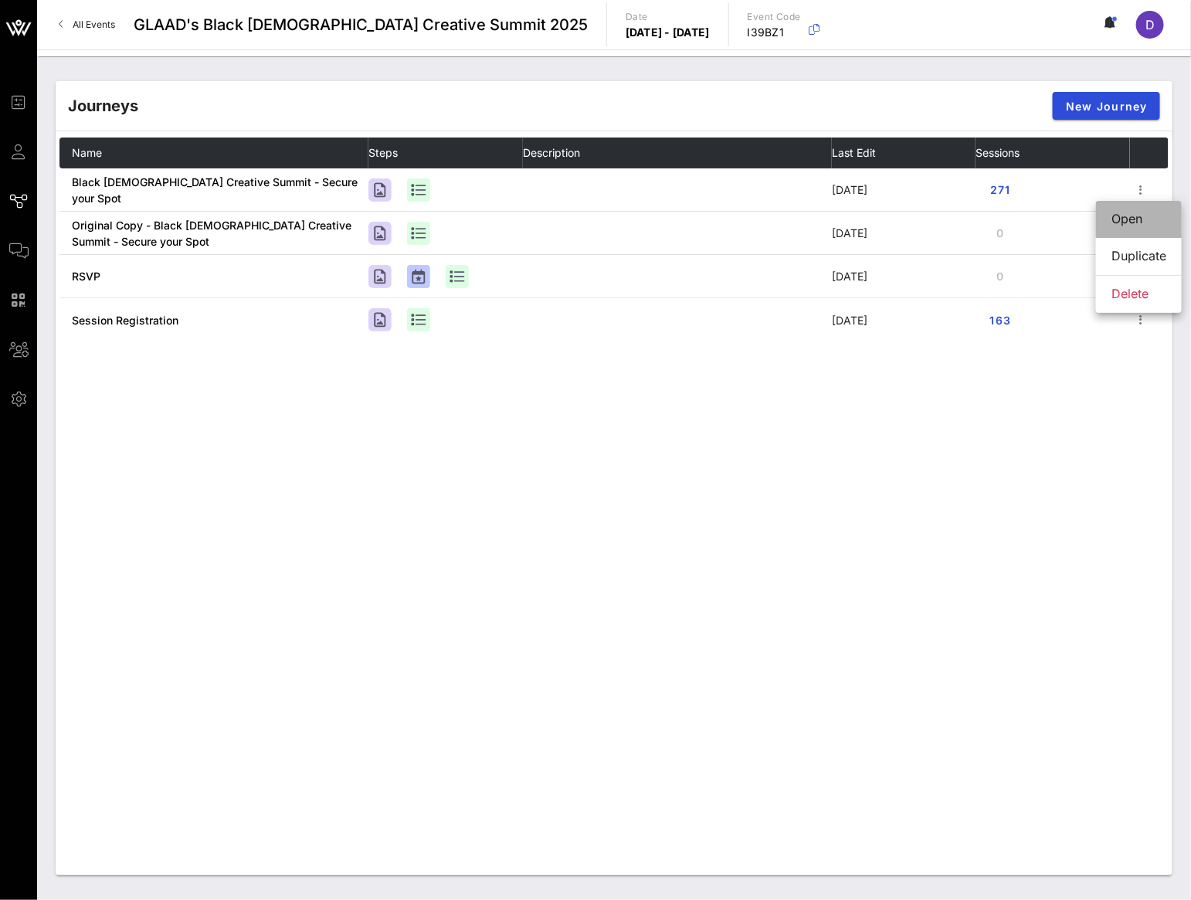
click at [1137, 217] on div "Open" at bounding box center [1138, 219] width 55 height 15
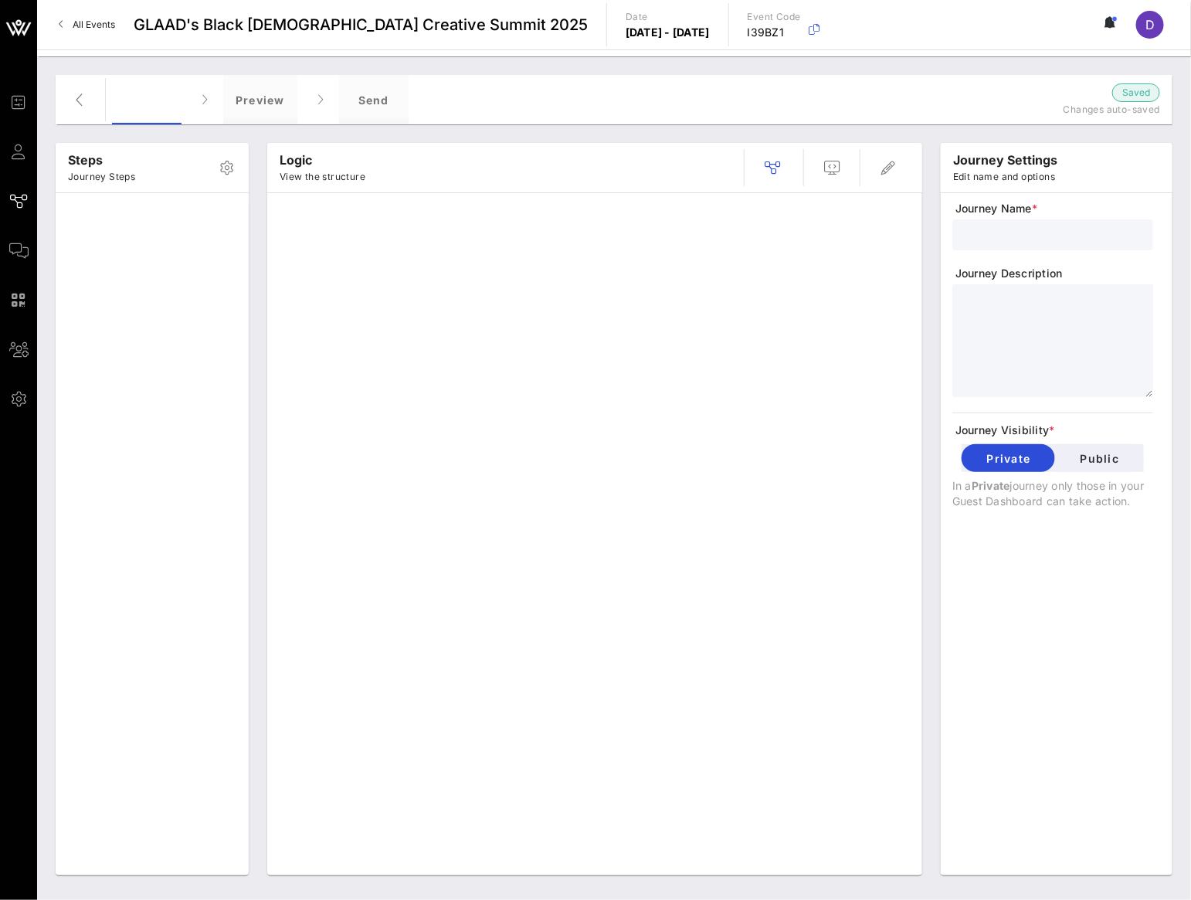
type input "Black [DEMOGRAPHIC_DATA] Creative Summit - Secure your Spot"
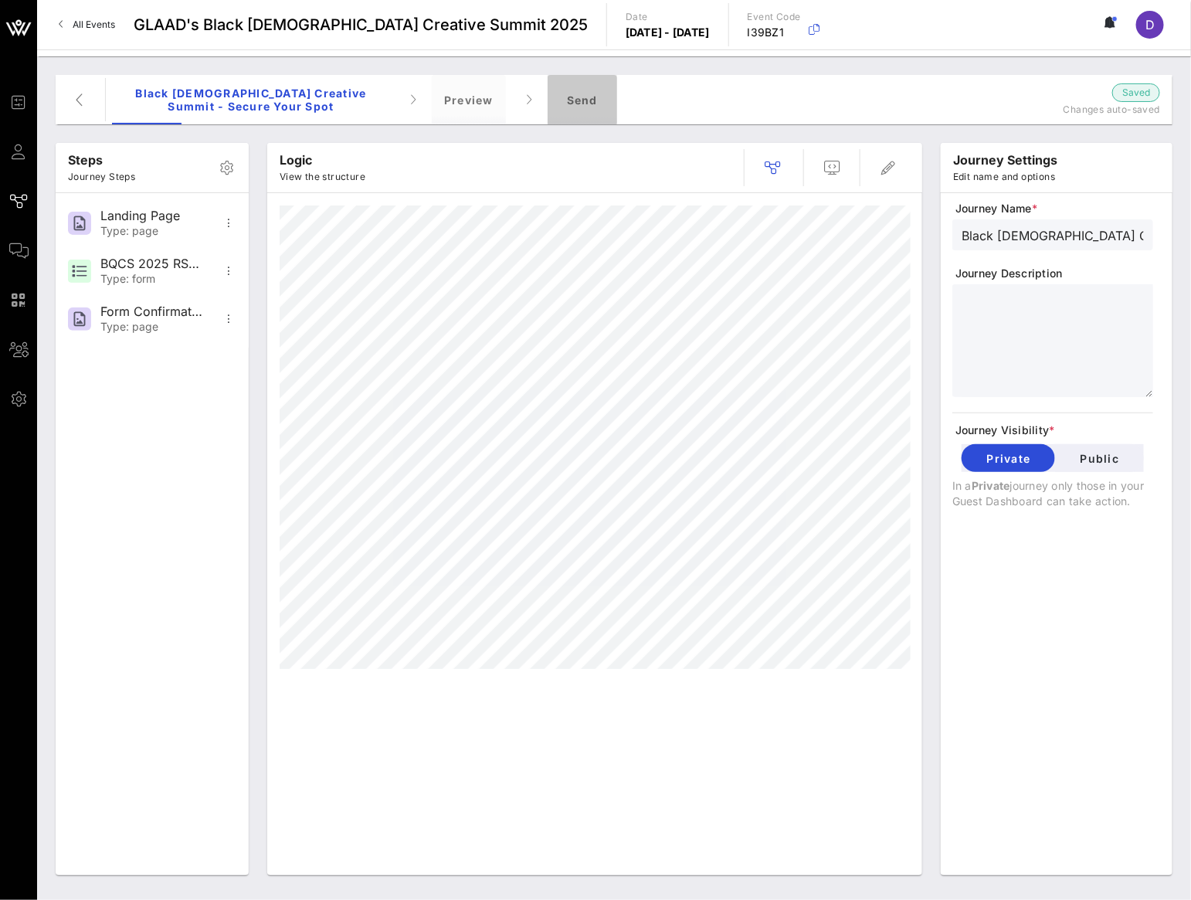
click at [578, 105] on div "Send" at bounding box center [581, 99] width 69 height 49
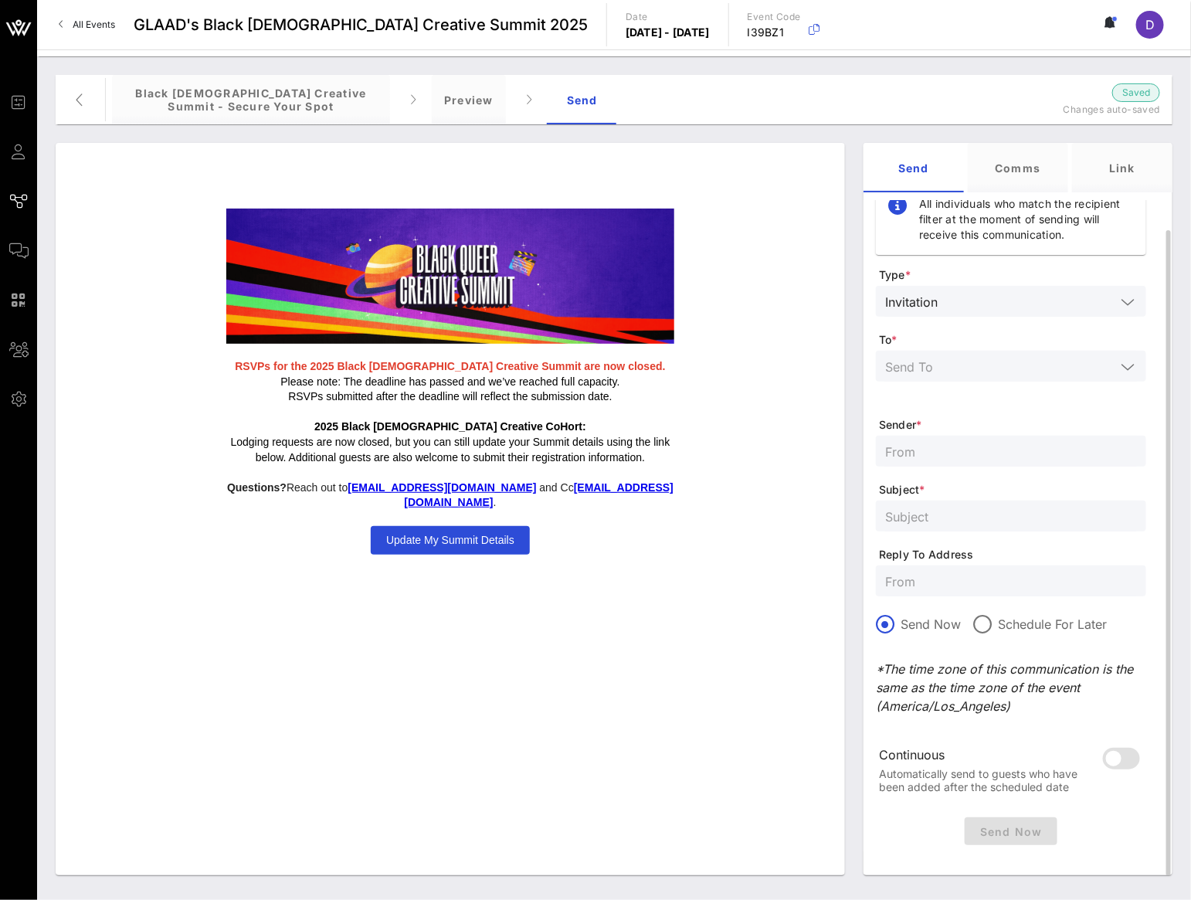
scroll to position [24, 0]
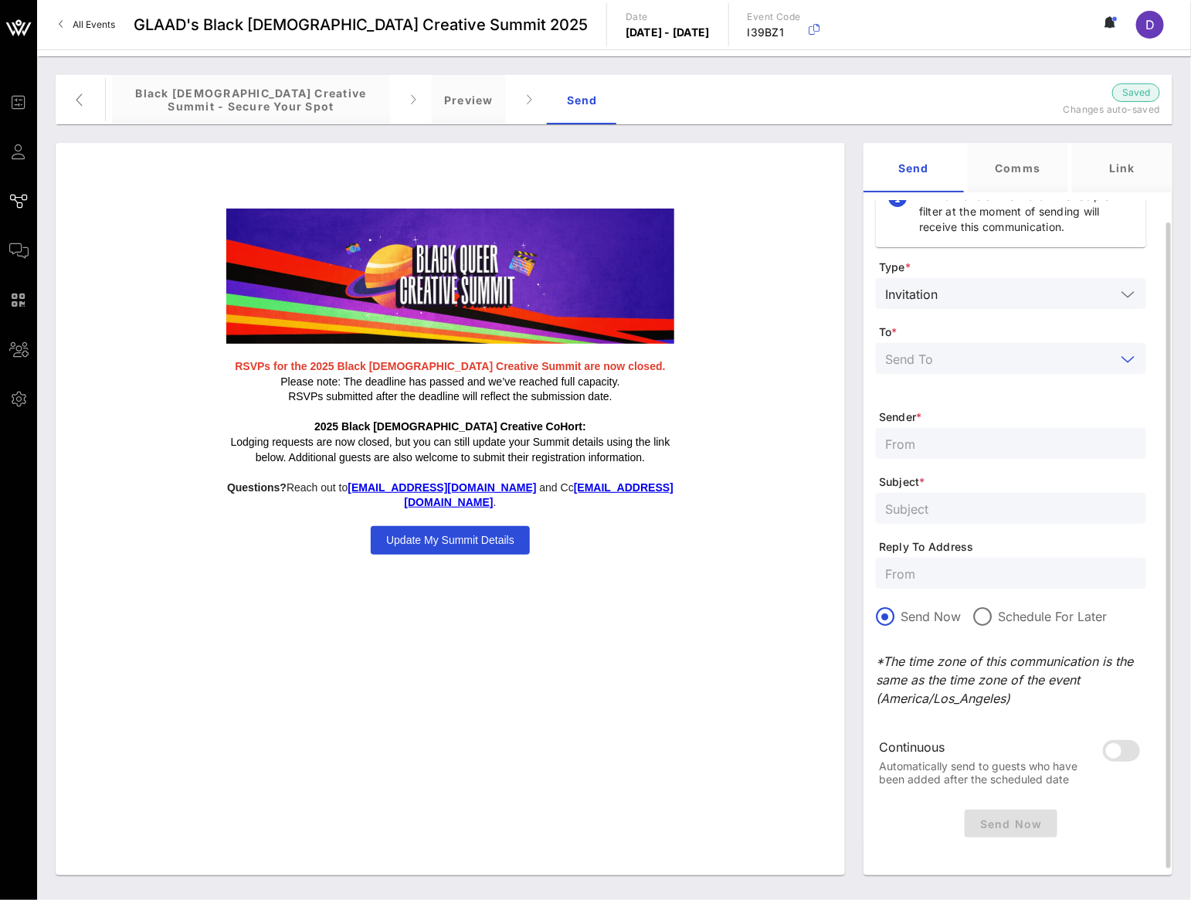
click at [937, 362] on input "text" at bounding box center [1000, 358] width 230 height 20
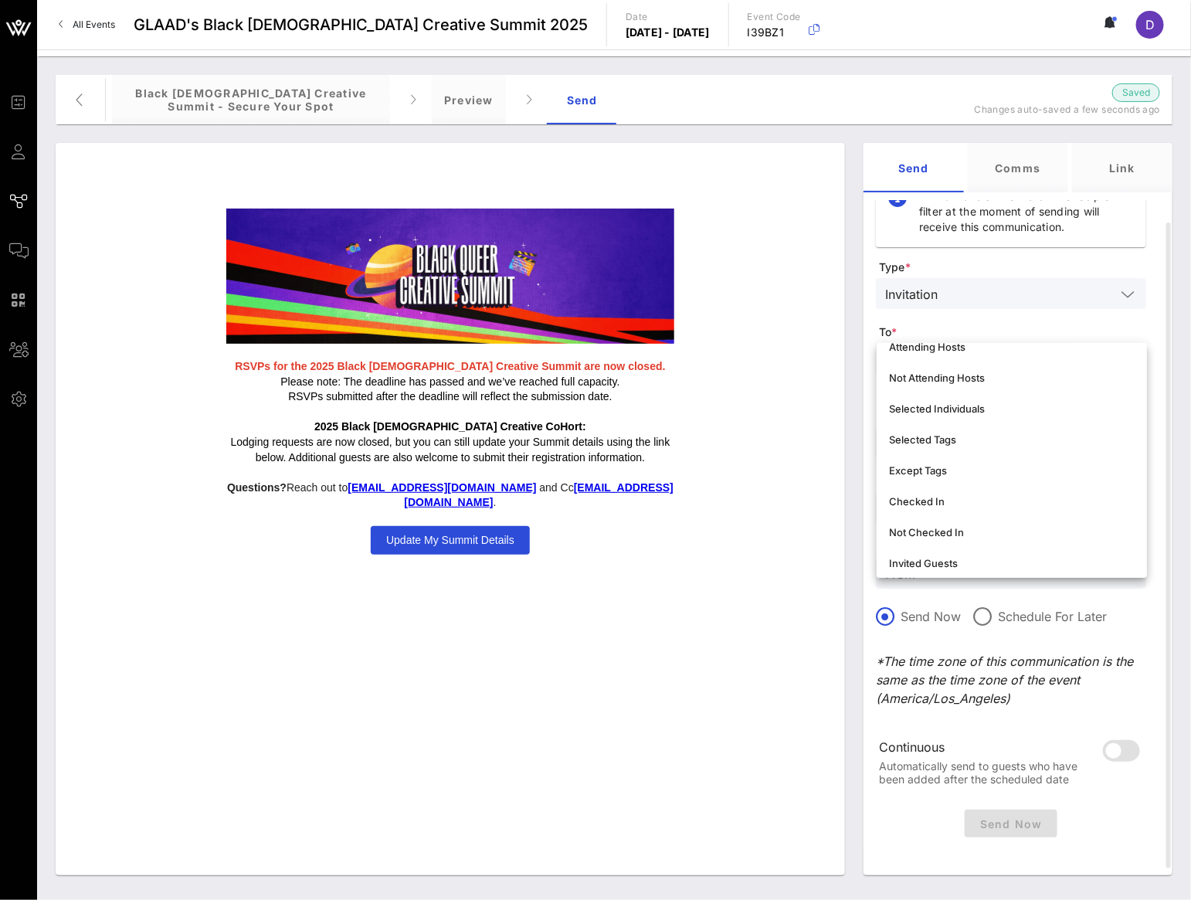
scroll to position [27, 0]
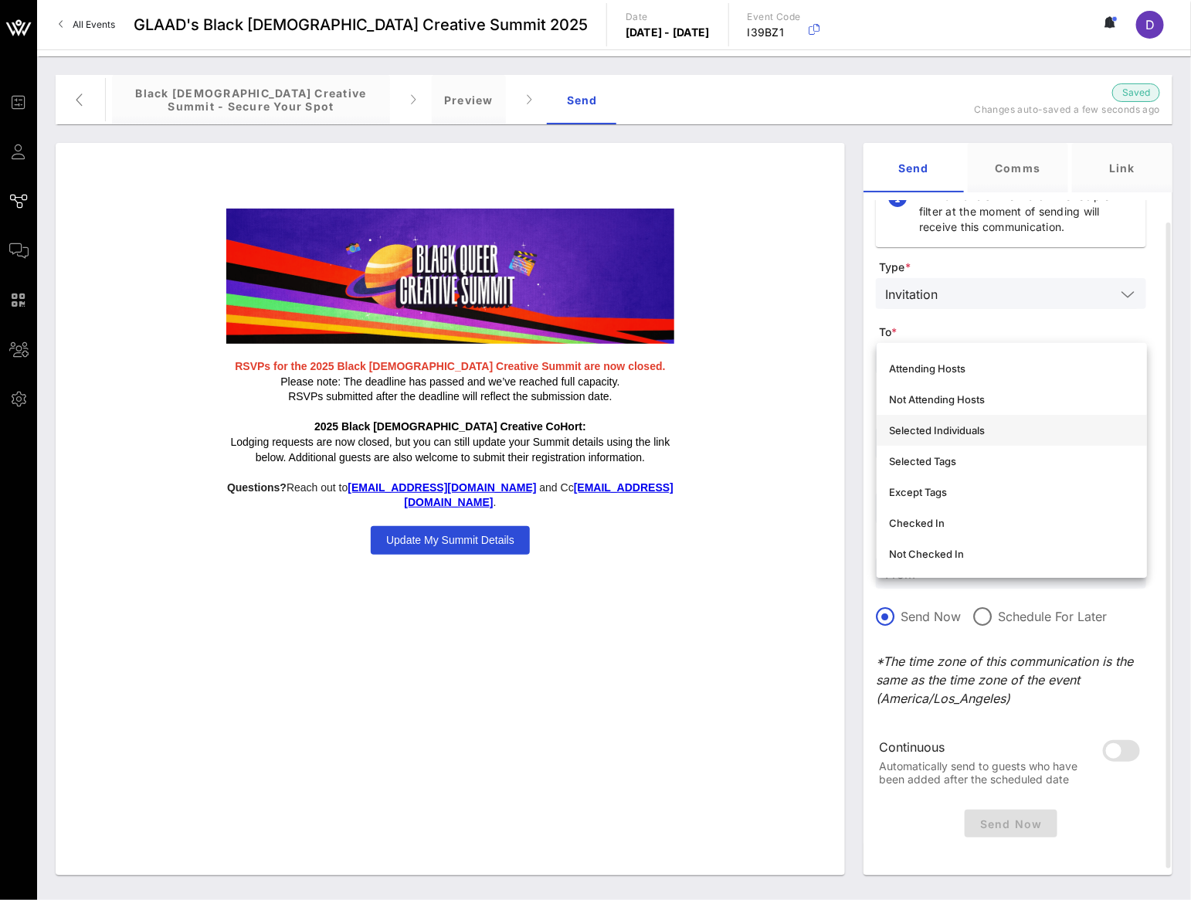
click at [959, 422] on div "Selected Individuals" at bounding box center [1012, 430] width 246 height 25
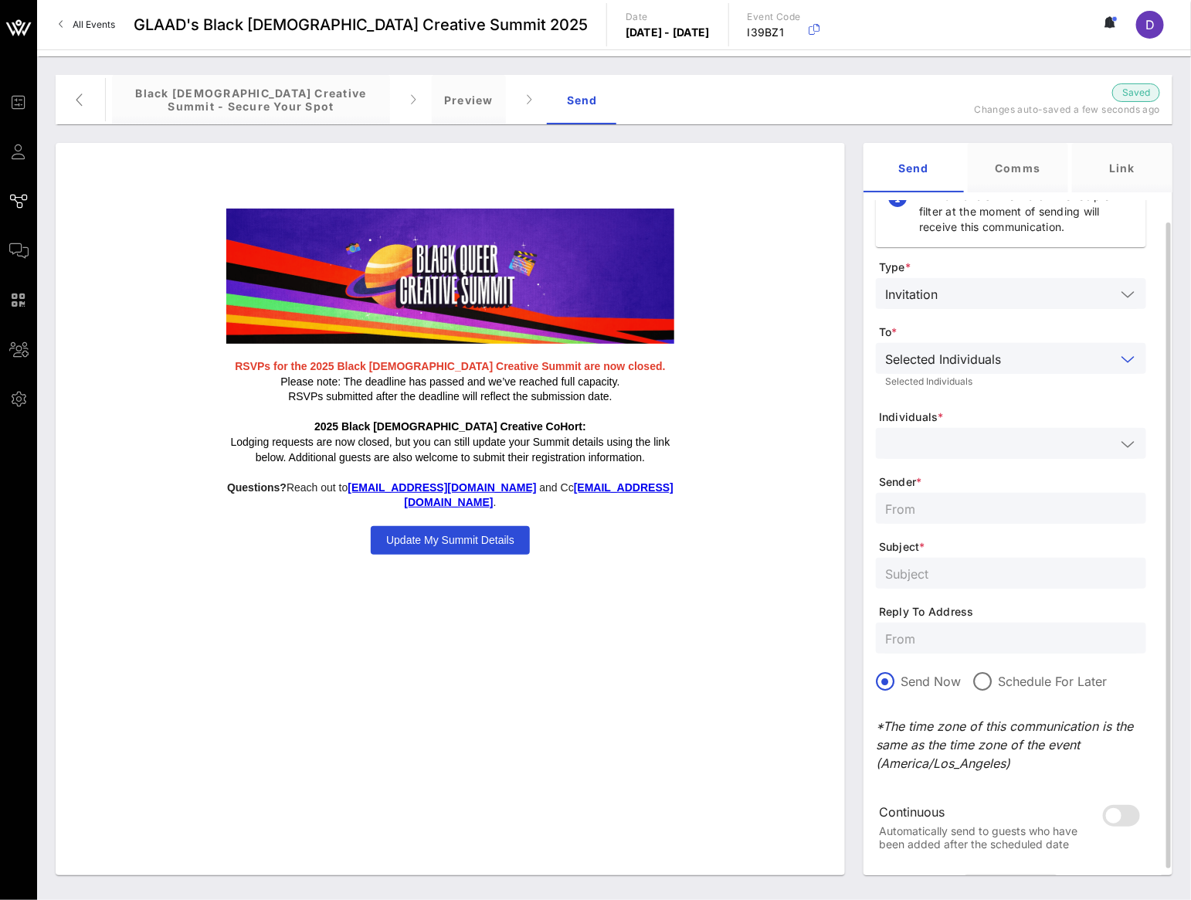
click at [962, 444] on input "text" at bounding box center [1000, 443] width 230 height 20
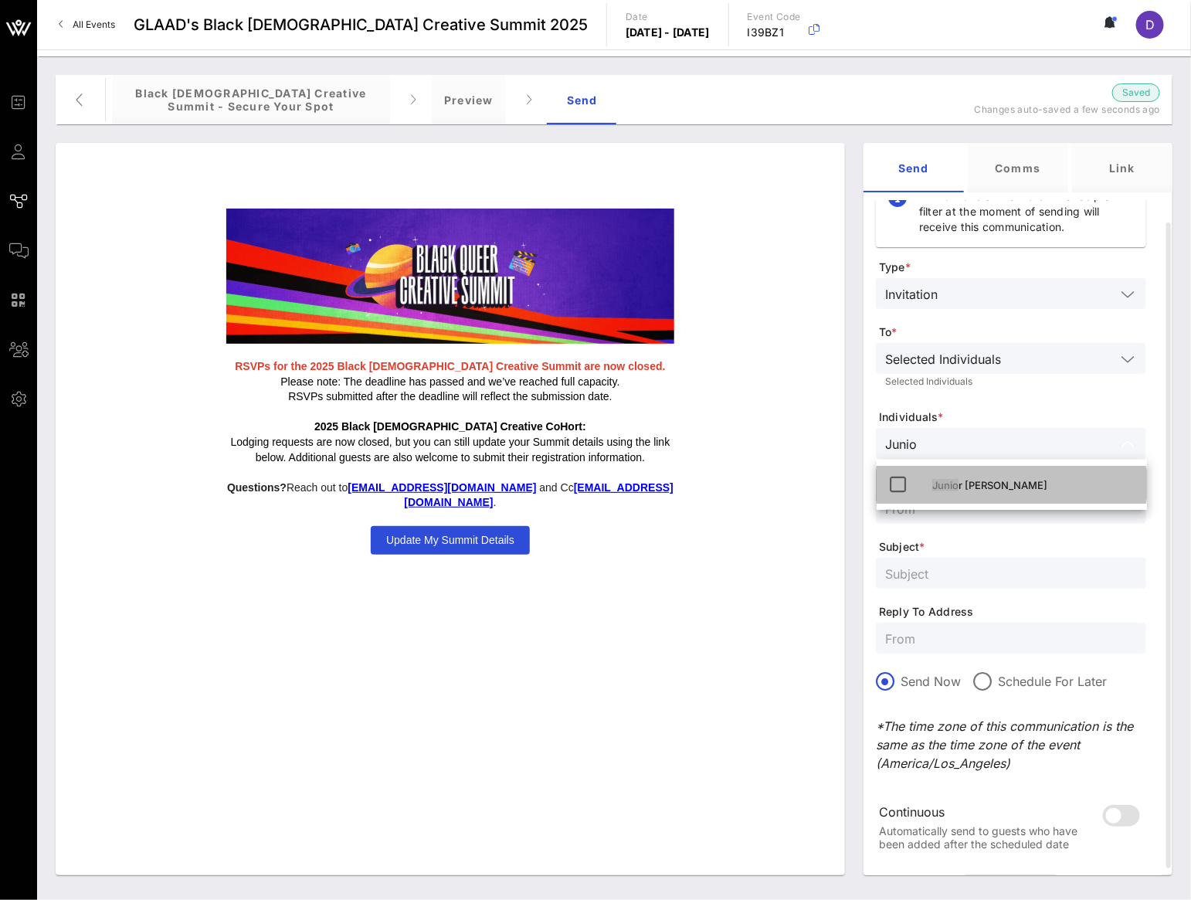
click at [1015, 493] on div "[PERSON_NAME]" at bounding box center [1033, 485] width 202 height 25
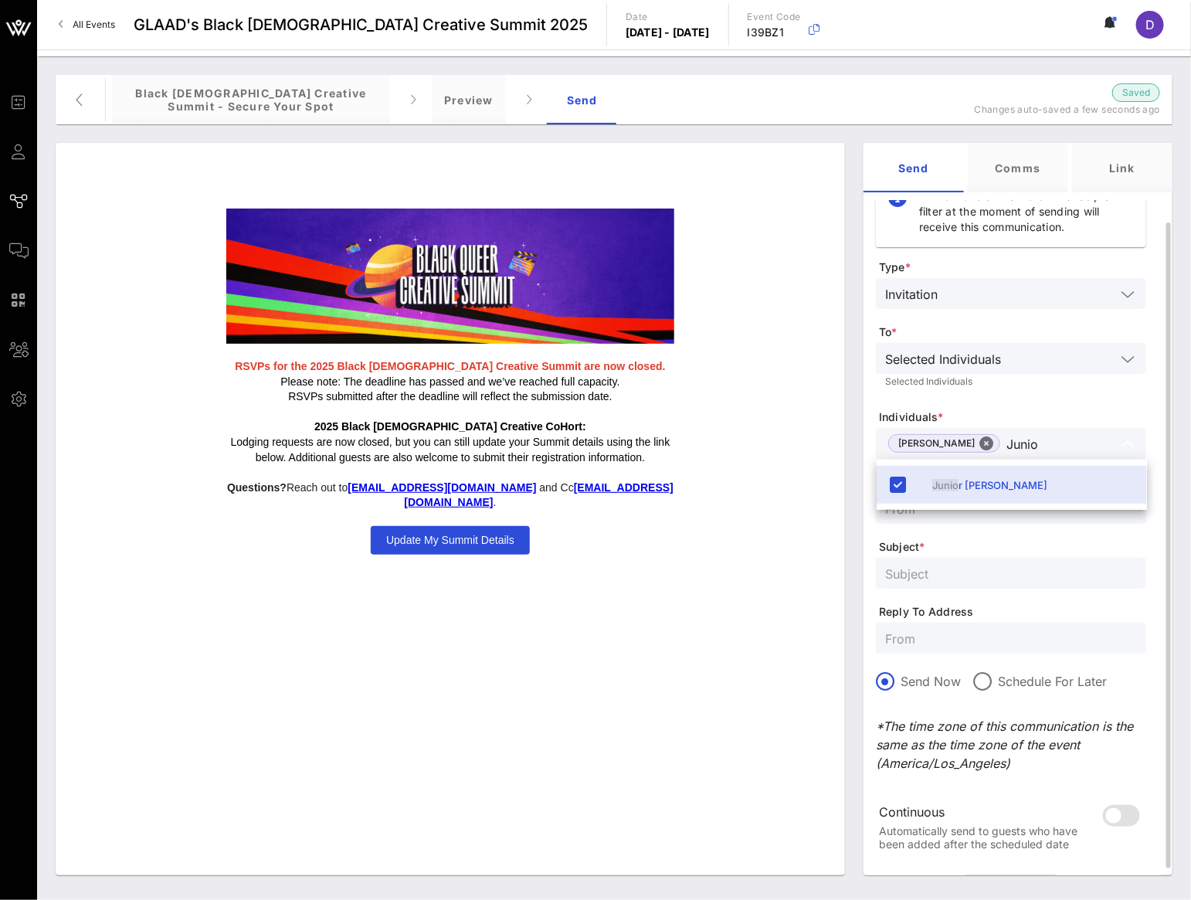
type input "Junio"
click at [973, 574] on input "text" at bounding box center [1011, 573] width 252 height 20
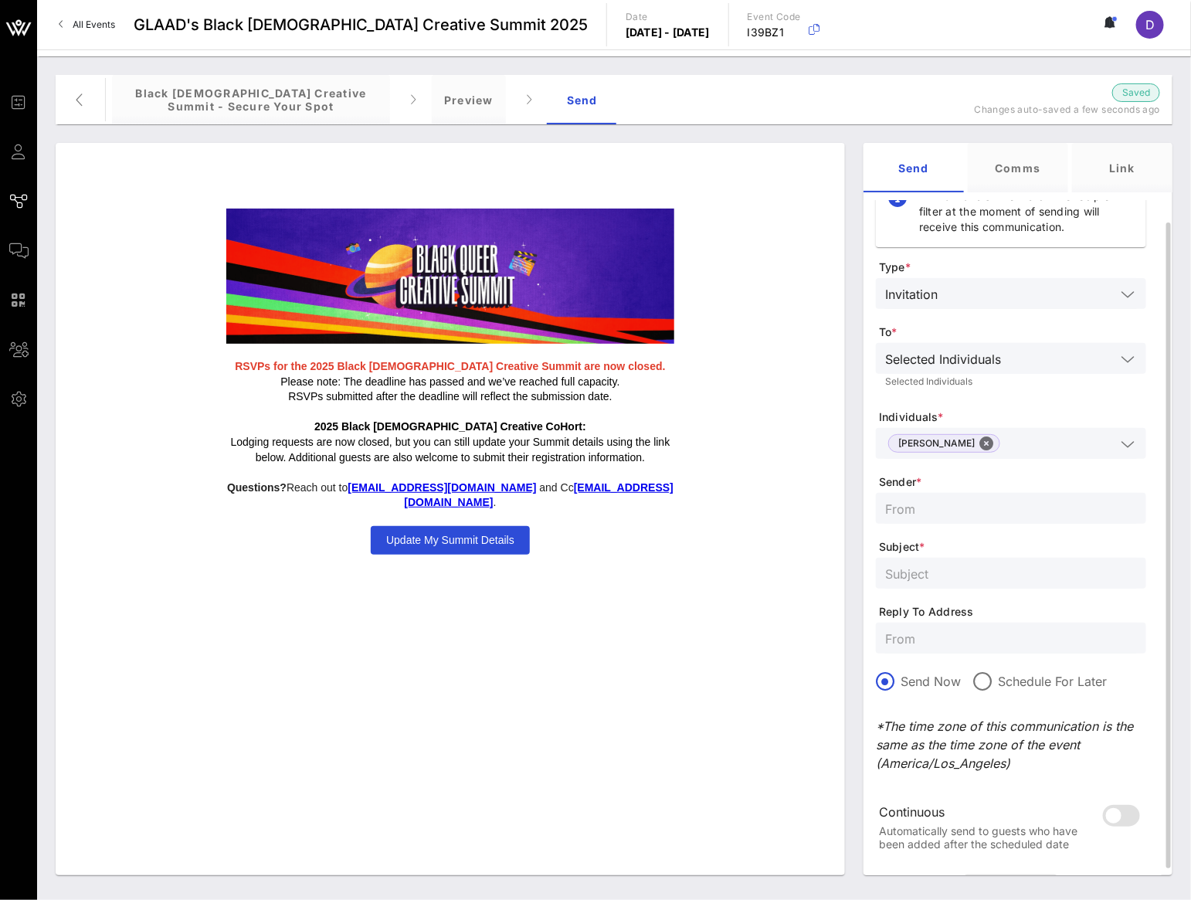
click at [958, 501] on input "text" at bounding box center [1011, 508] width 252 height 20
click at [955, 566] on input "text" at bounding box center [1011, 573] width 252 height 20
paste input "BQCS 2025 - Contractor Registration"
type input "BQCS 2025 - Contractor Registration"
click at [983, 688] on div at bounding box center [982, 681] width 26 height 26
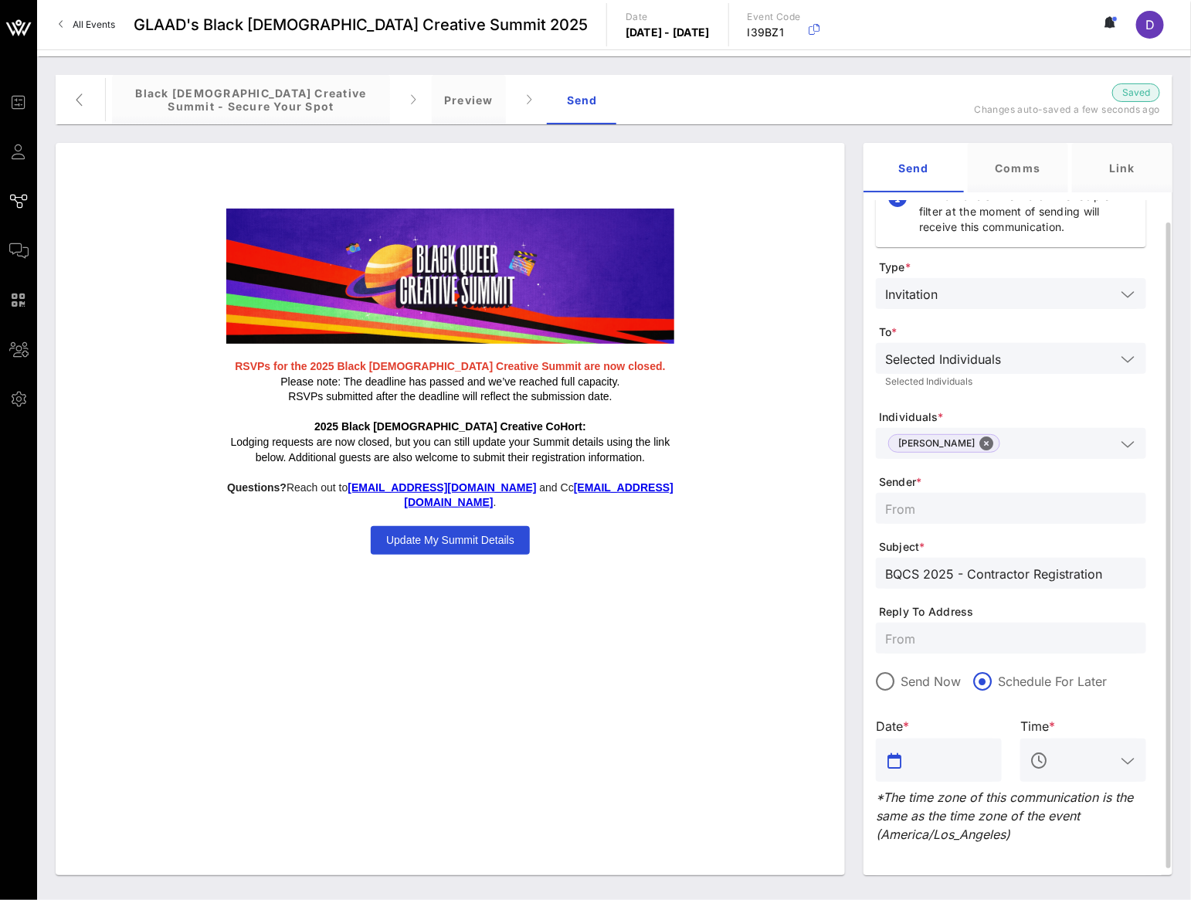
click at [925, 771] on input "text" at bounding box center [950, 759] width 86 height 25
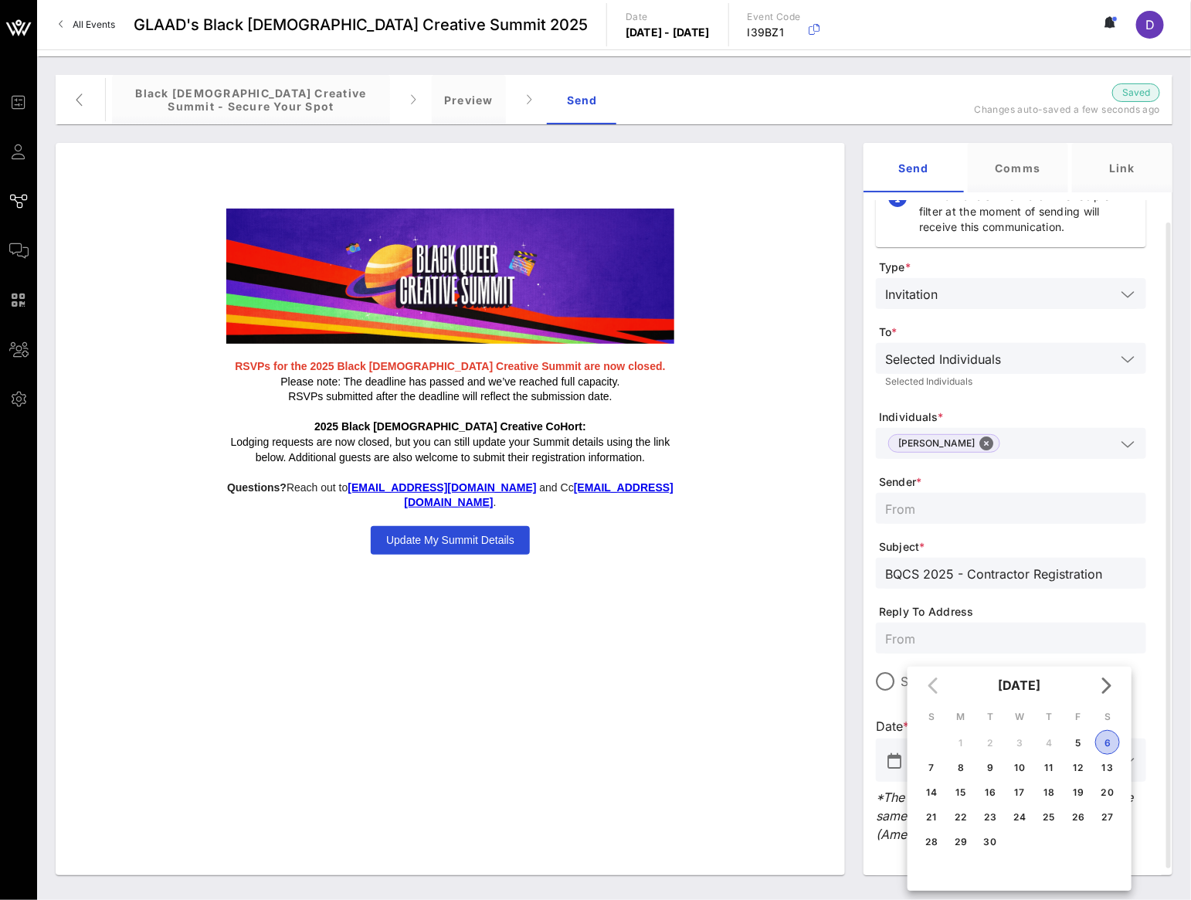
click at [1104, 744] on div "6" at bounding box center [1107, 743] width 23 height 12
type input "[DATE]"
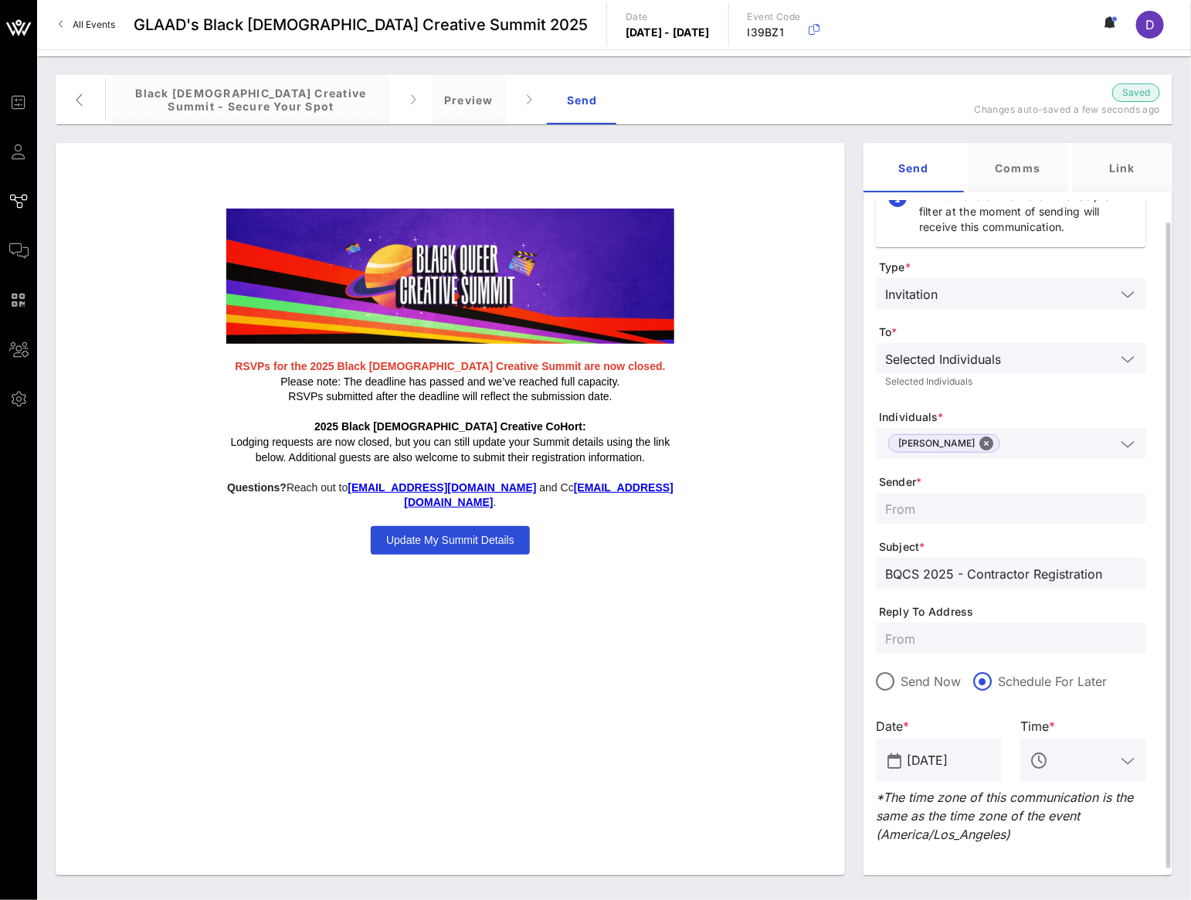
click at [1076, 758] on input "text" at bounding box center [1083, 759] width 64 height 25
click at [1074, 697] on div "10 AM" at bounding box center [1083, 697] width 101 height 15
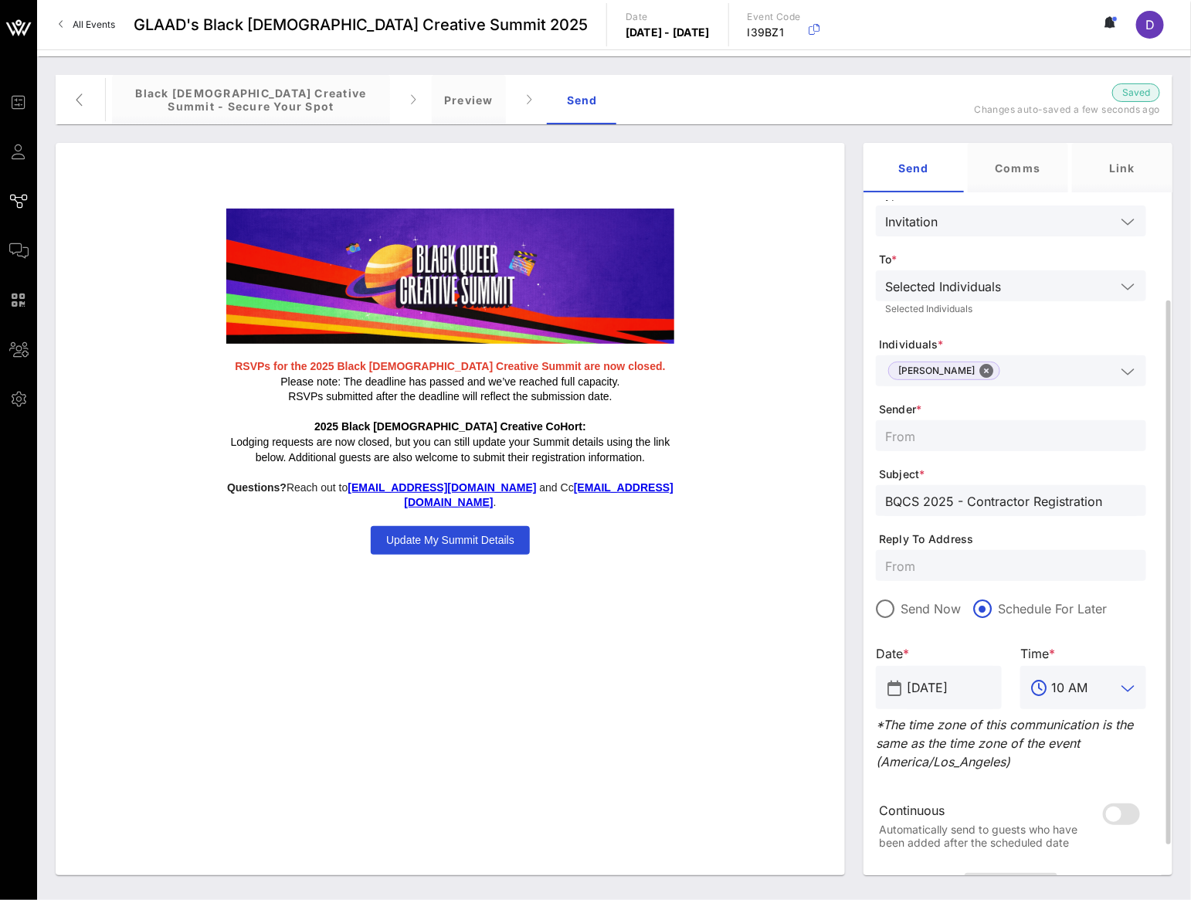
scroll to position [110, 0]
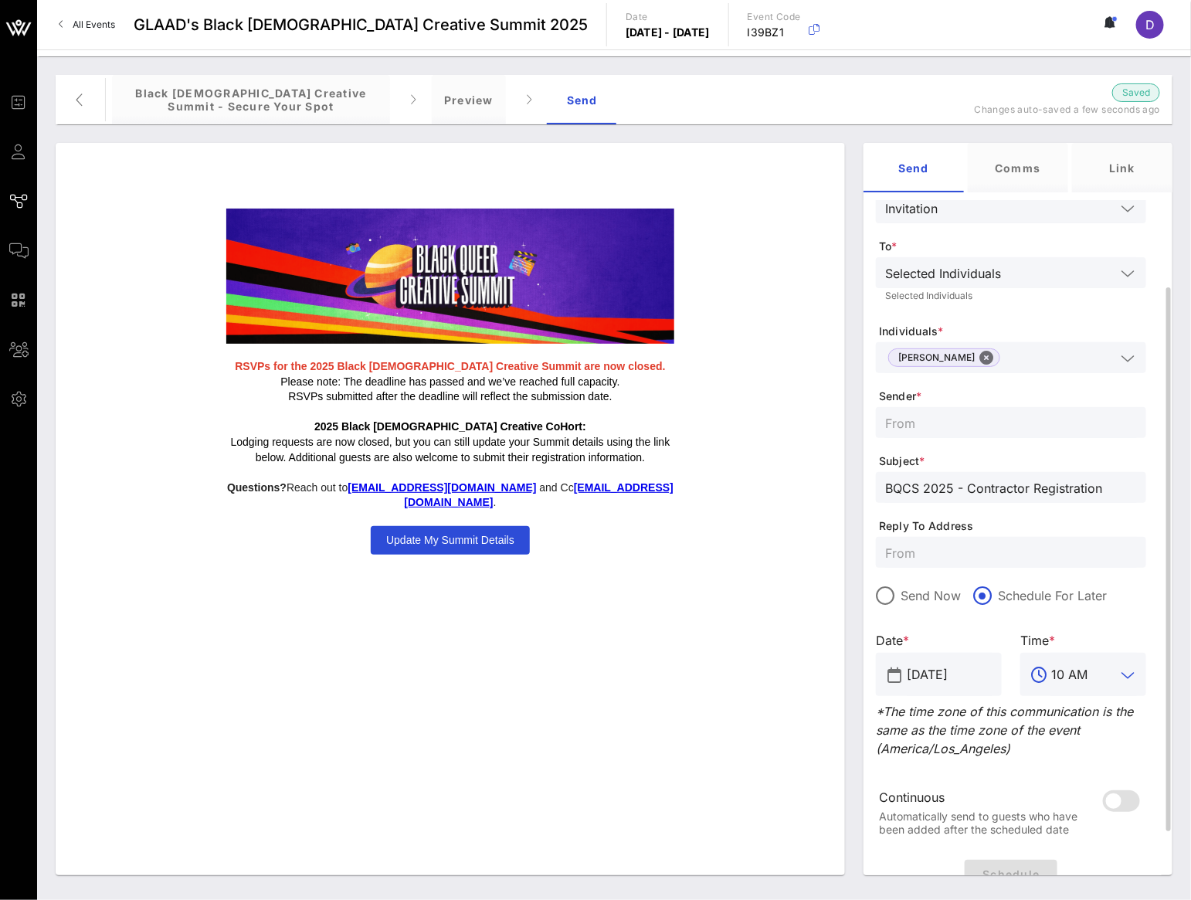
click at [1084, 673] on input "10 AM" at bounding box center [1083, 674] width 64 height 25
click at [1076, 711] on div "9:30 AM" at bounding box center [1083, 719] width 101 height 33
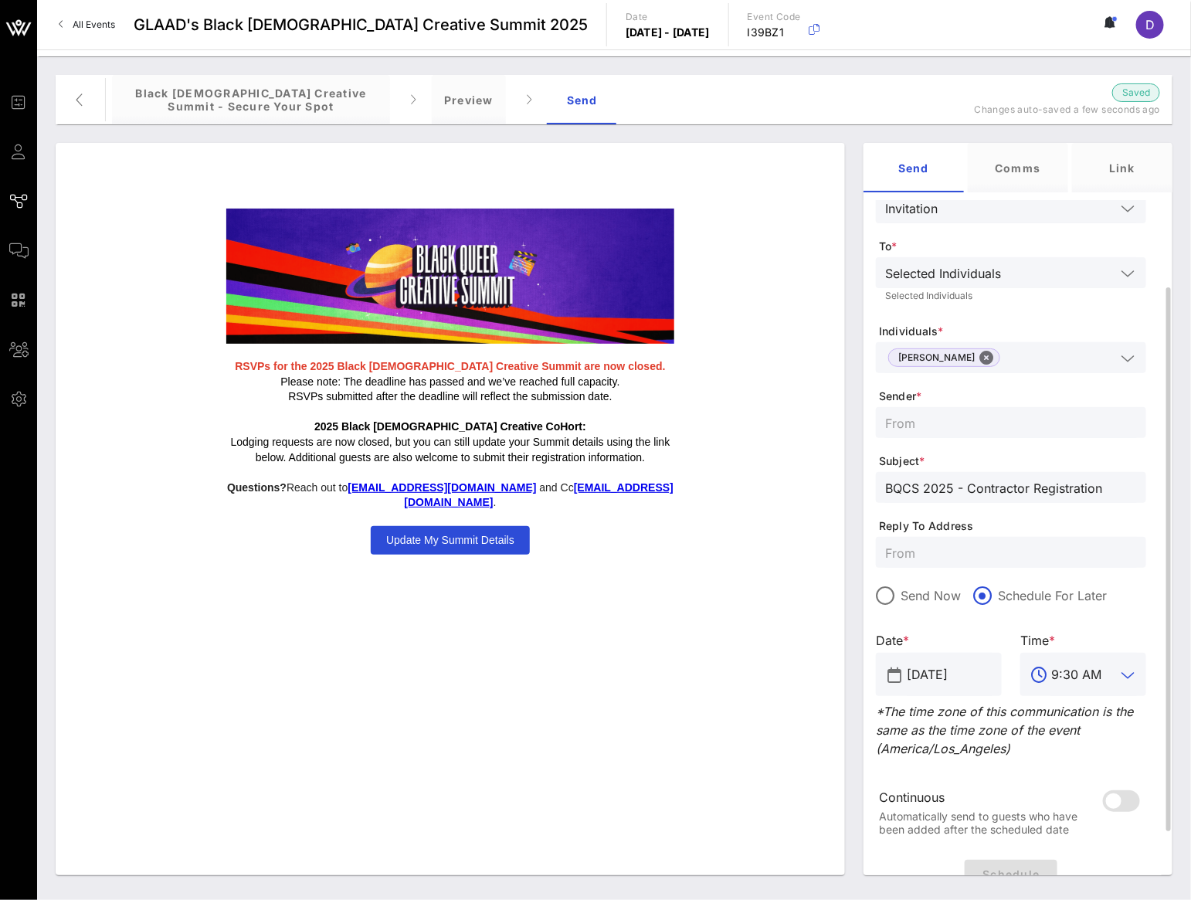
scroll to position [120, 0]
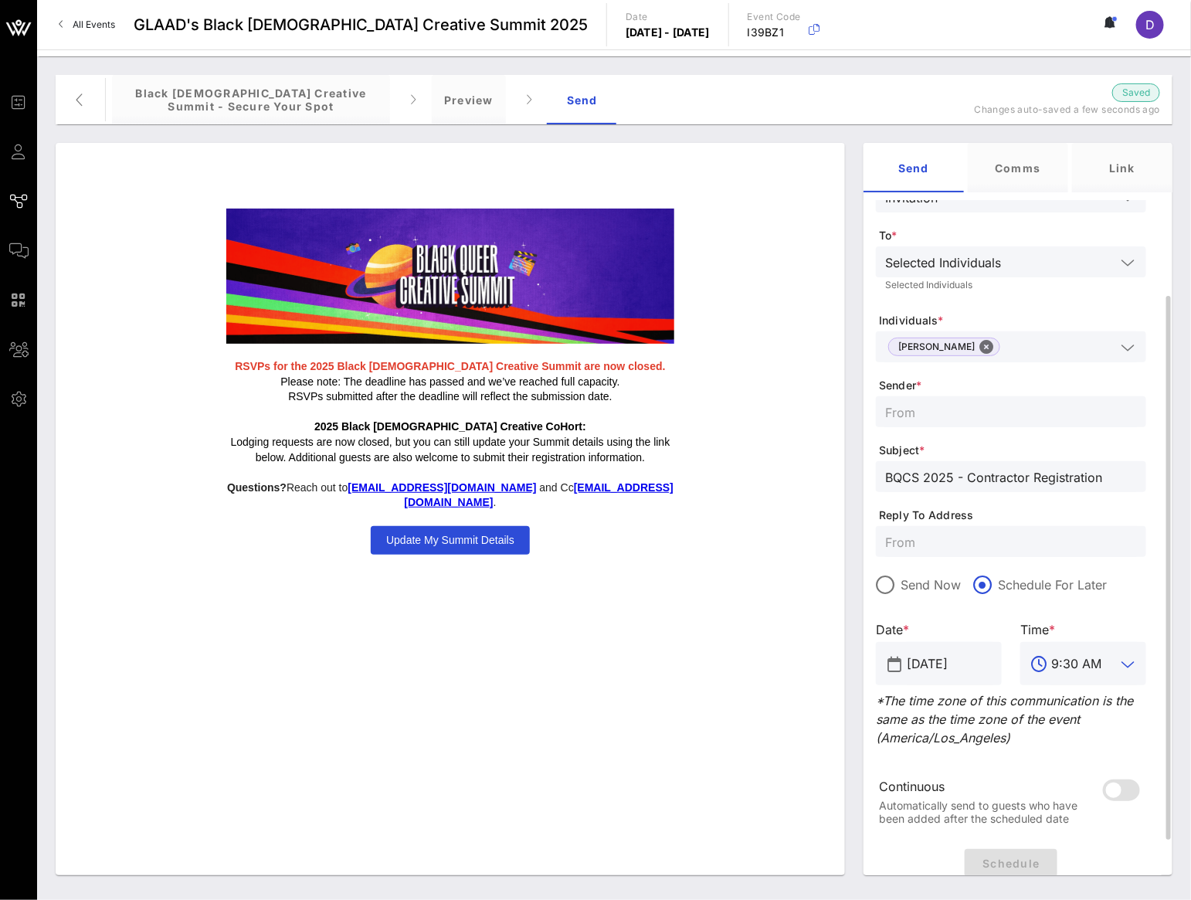
type input "9:30 AM"
click at [1022, 542] on input "text" at bounding box center [1011, 541] width 252 height 20
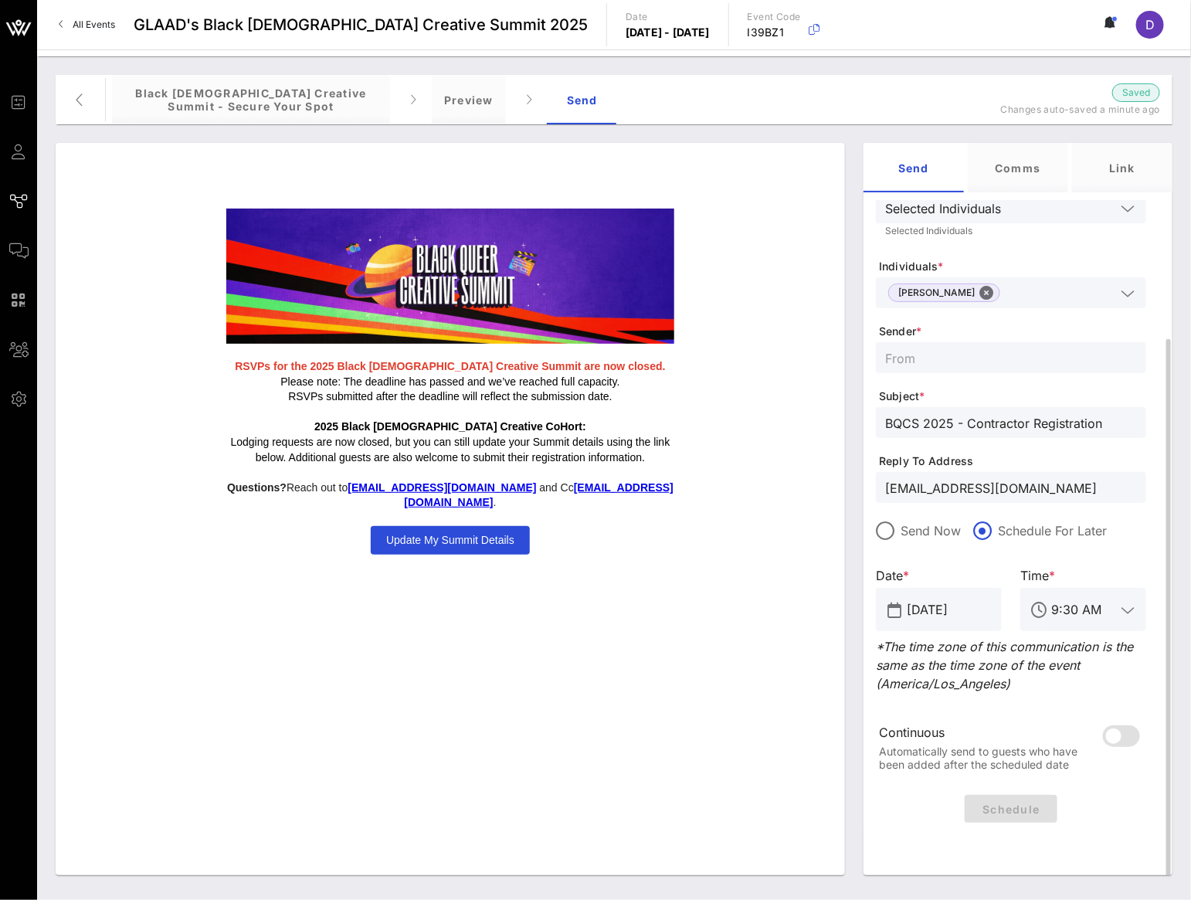
type input "[EMAIL_ADDRESS][DOMAIN_NAME]"
click at [1063, 697] on form "Type * Invitation To * Selected Individuals Selected Individuals Individuals * …" at bounding box center [1011, 449] width 270 height 680
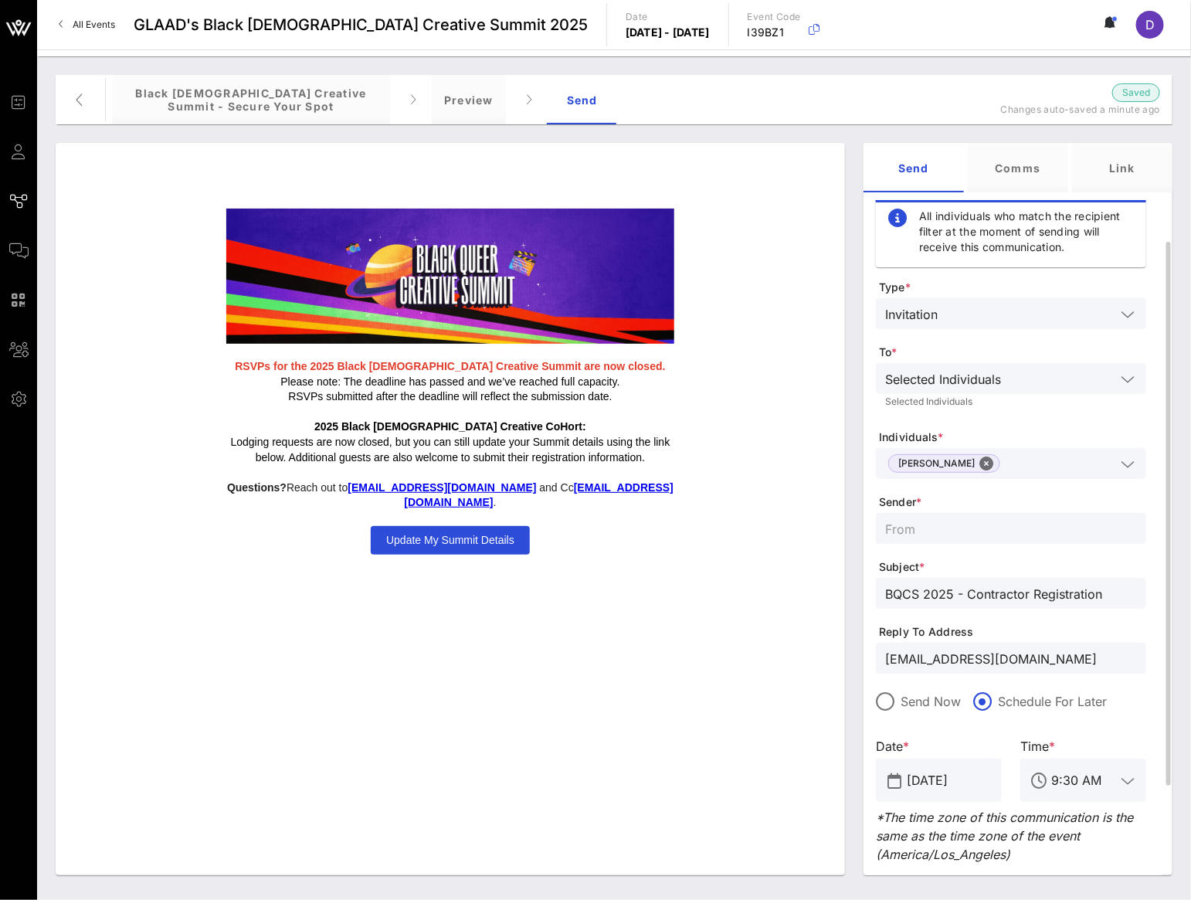
scroll to position [0, 0]
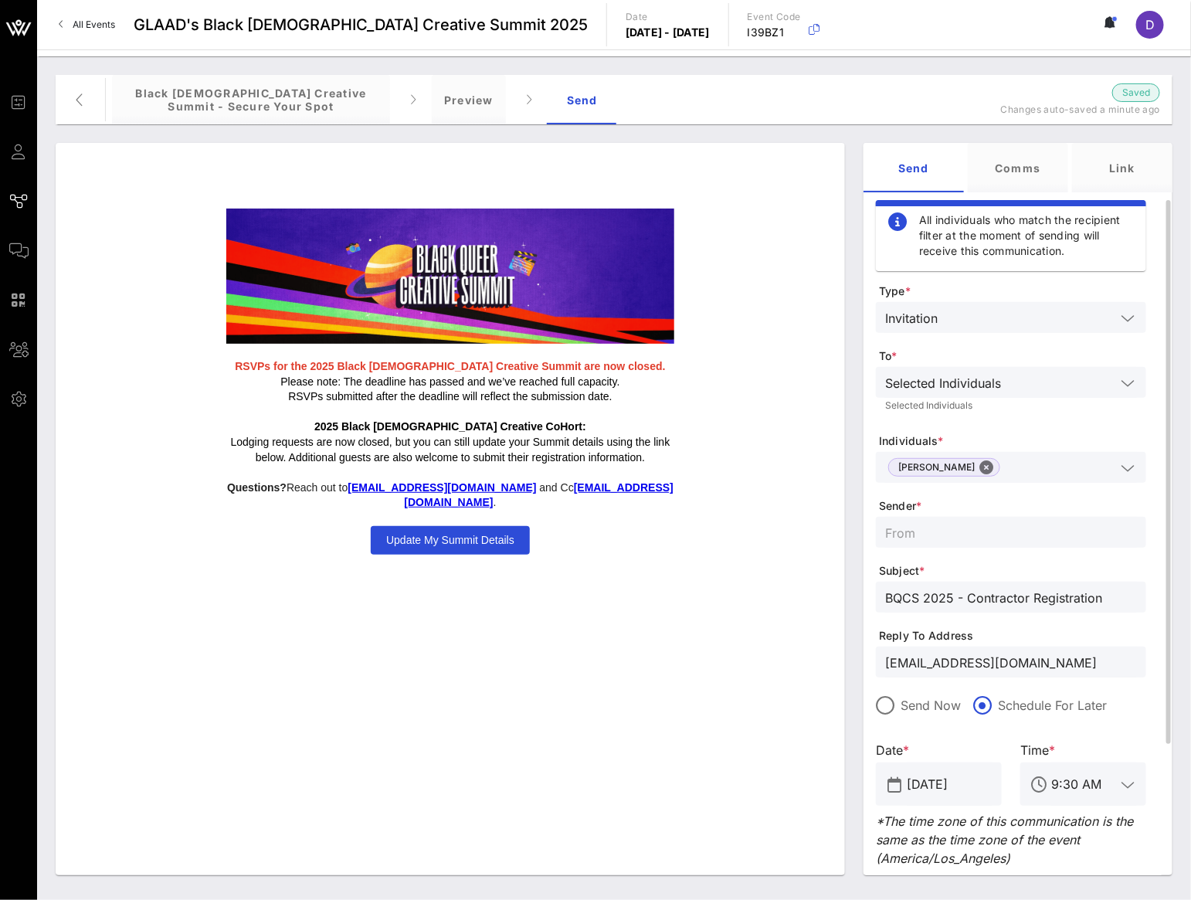
click at [992, 524] on input "text" at bounding box center [1011, 532] width 252 height 20
type input "[EMAIL_ADDRESS][DOMAIN_NAME]"
click at [1037, 569] on span "Subject *" at bounding box center [1012, 570] width 267 height 15
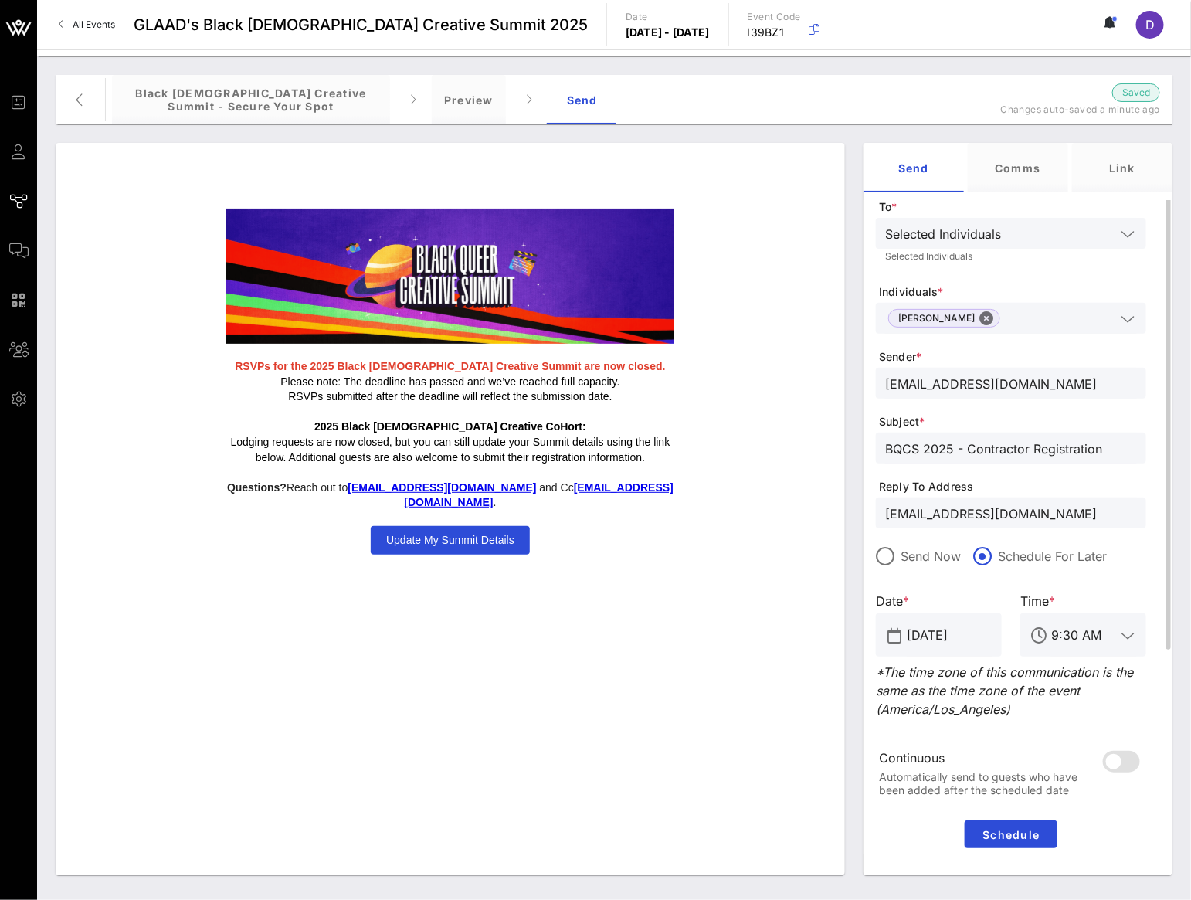
scroll to position [175, 0]
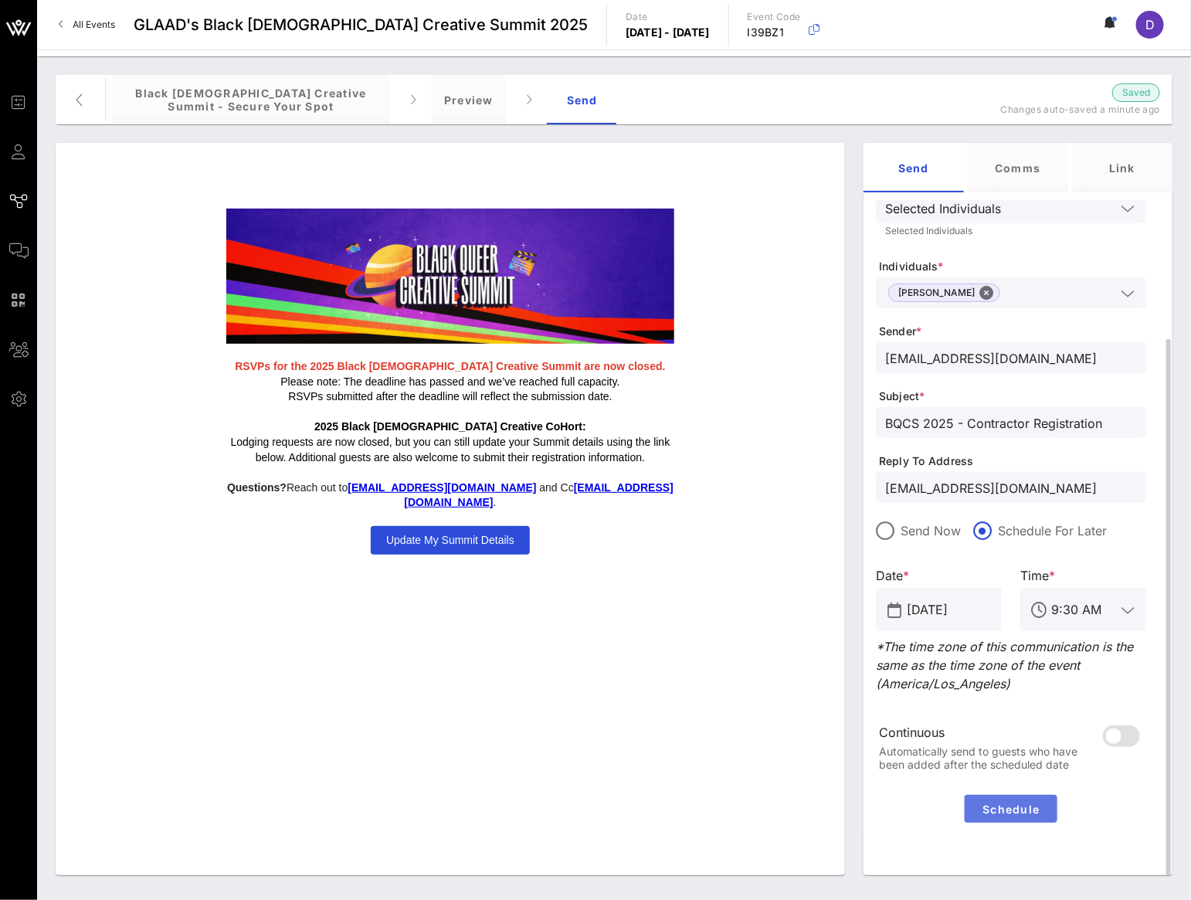
click at [1018, 811] on span "Schedule" at bounding box center [1011, 808] width 80 height 13
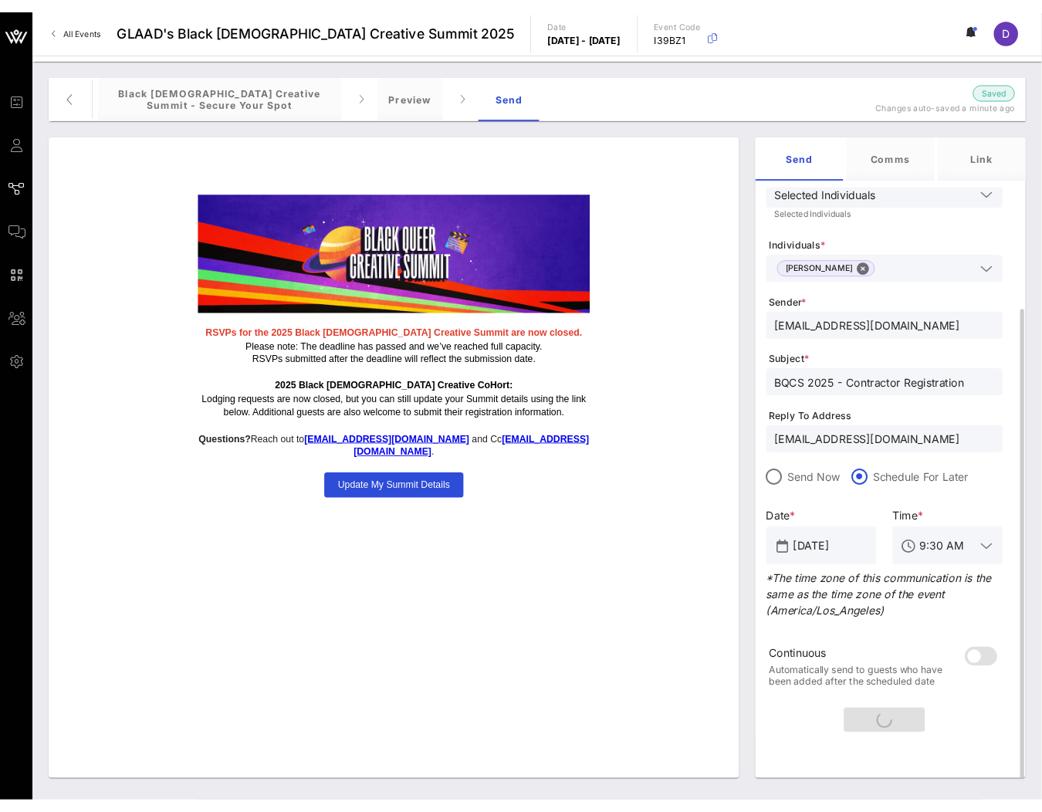
scroll to position [0, 0]
